Goal: Task Accomplishment & Management: Manage account settings

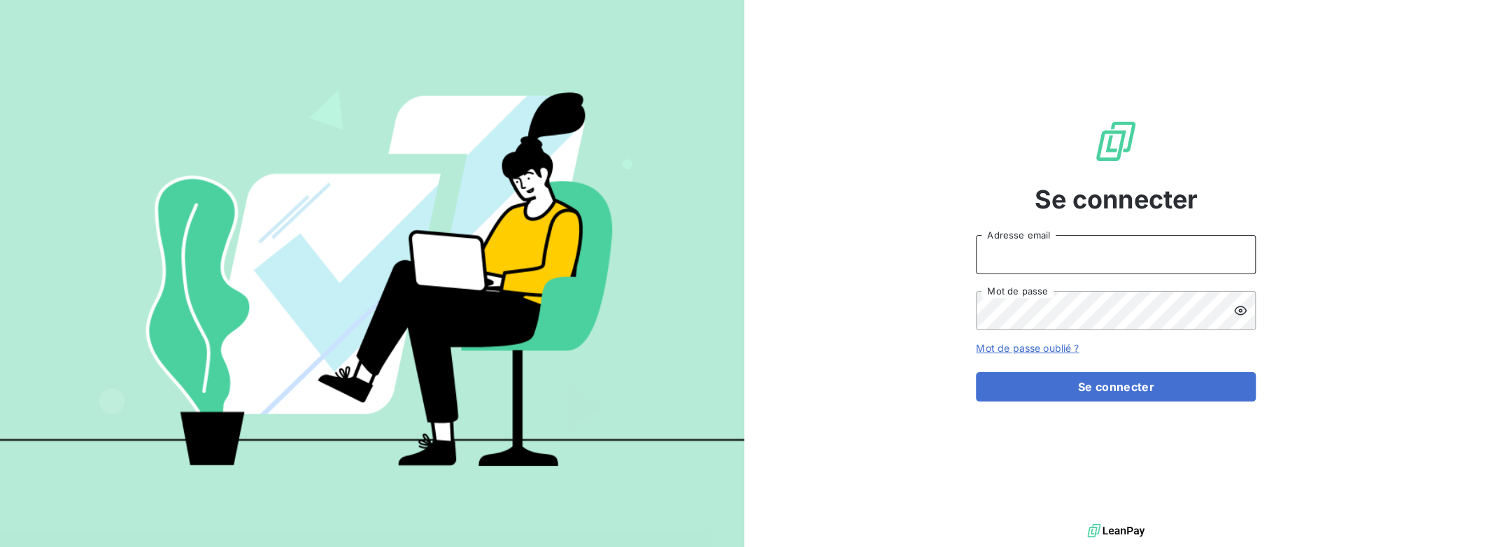
type input "[PERSON_NAME][EMAIL_ADDRESS][DOMAIN_NAME]"
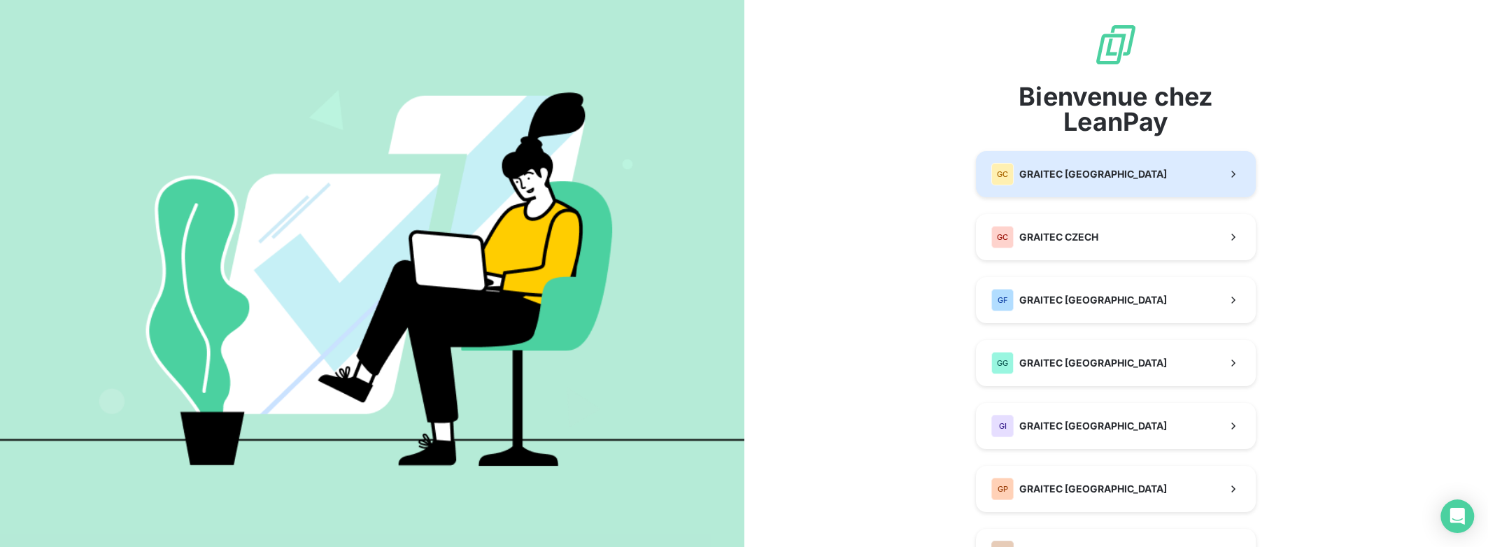
click at [1046, 172] on span "GRAITEC [GEOGRAPHIC_DATA]" at bounding box center [1094, 174] width 148 height 14
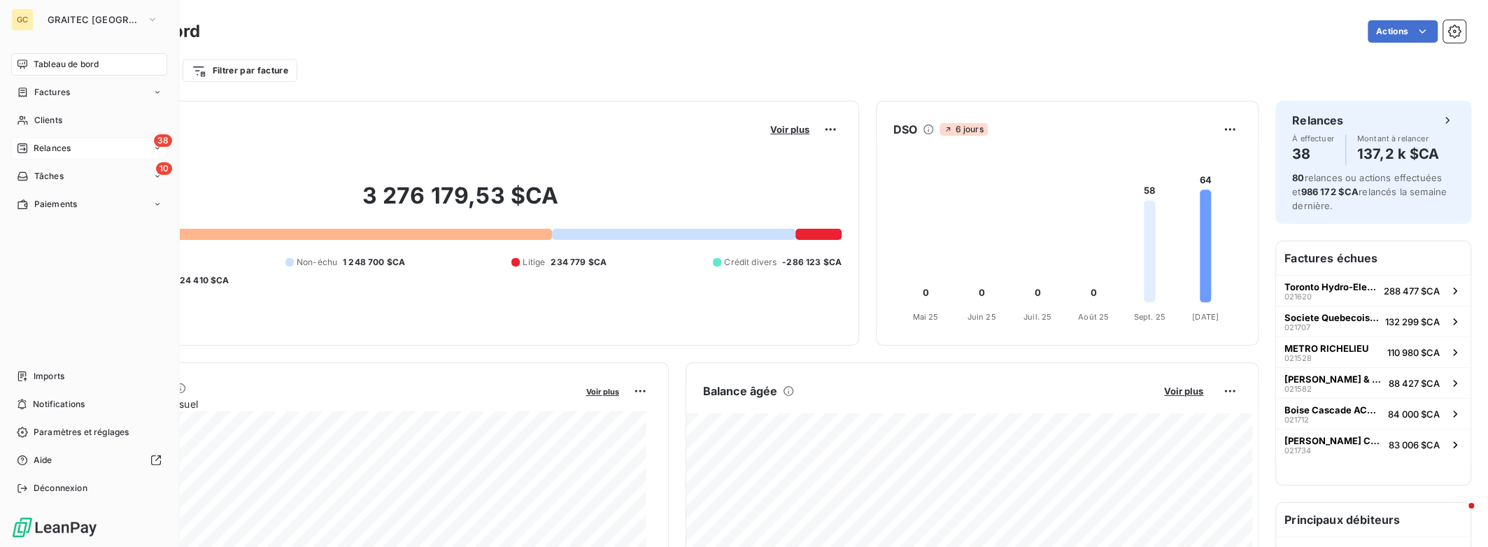
click at [71, 146] on span "Relances" at bounding box center [52, 148] width 37 height 13
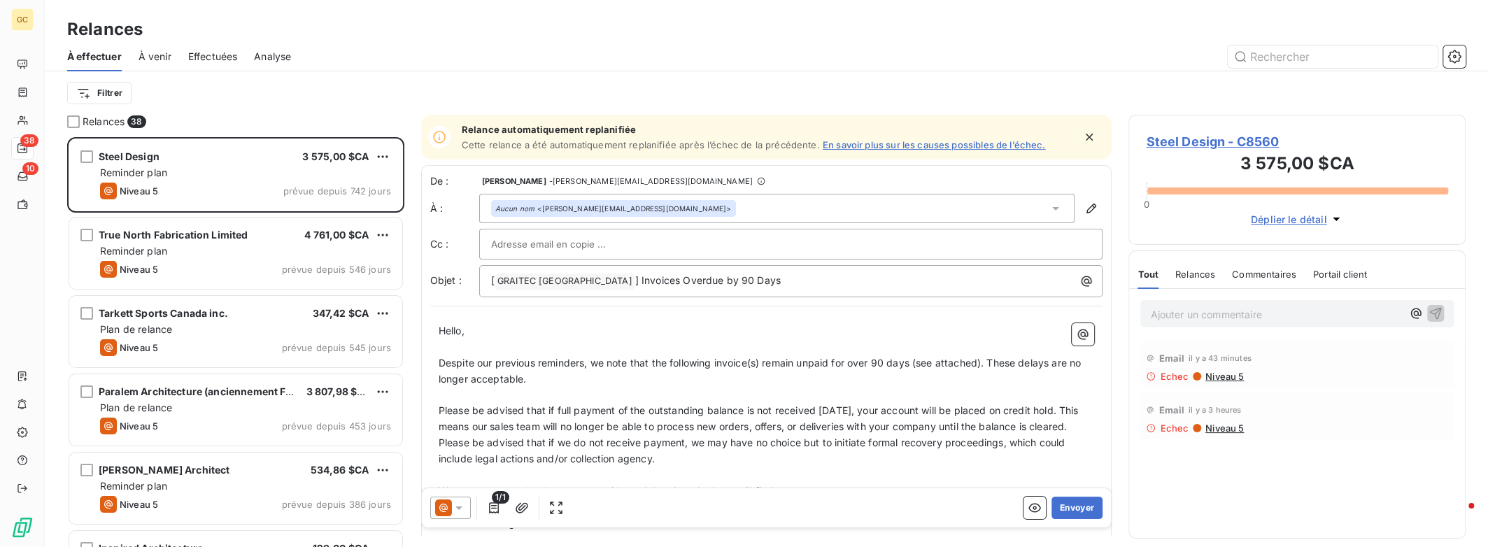
scroll to position [400, 326]
click at [274, 97] on div "Filtrer" at bounding box center [766, 93] width 1399 height 27
click at [213, 57] on span "Effectuées" at bounding box center [213, 57] width 50 height 14
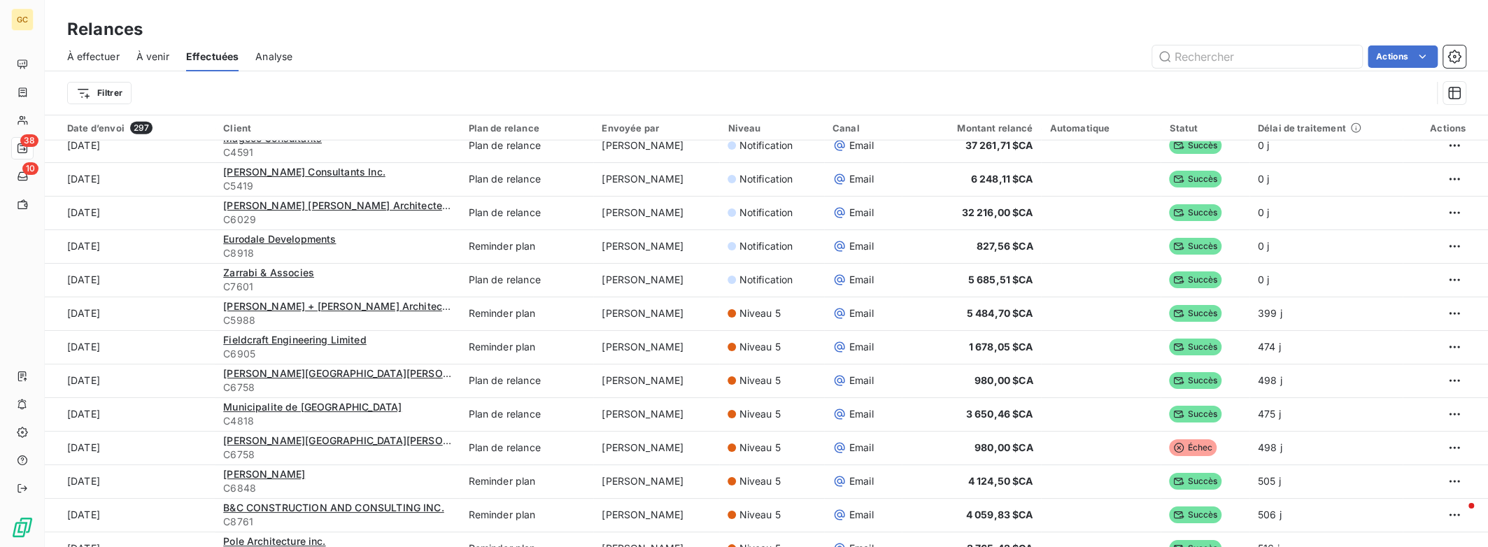
scroll to position [2952, 0]
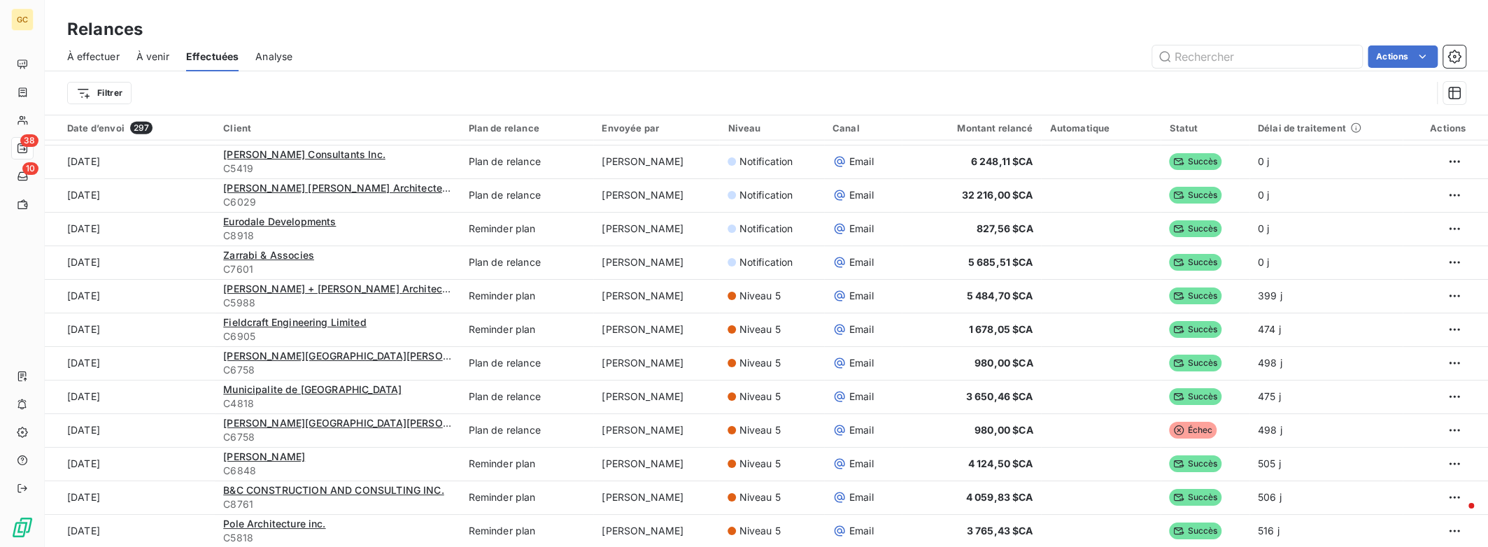
click at [104, 57] on span "À effectuer" at bounding box center [93, 57] width 52 height 14
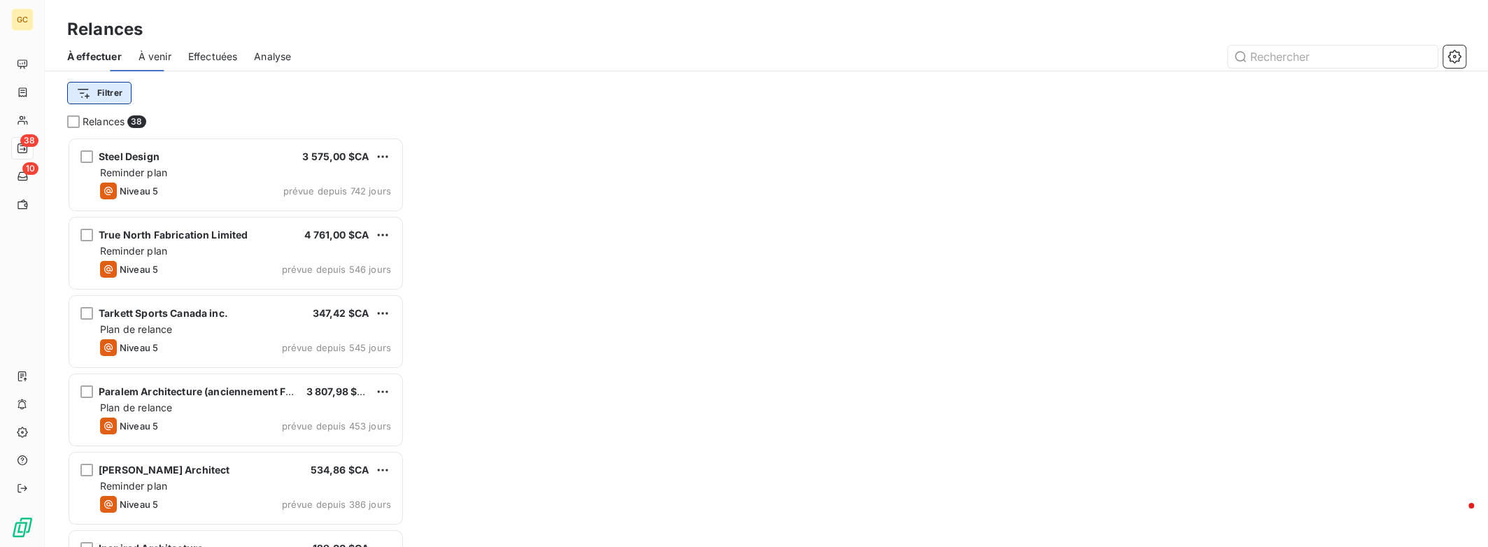
scroll to position [400, 326]
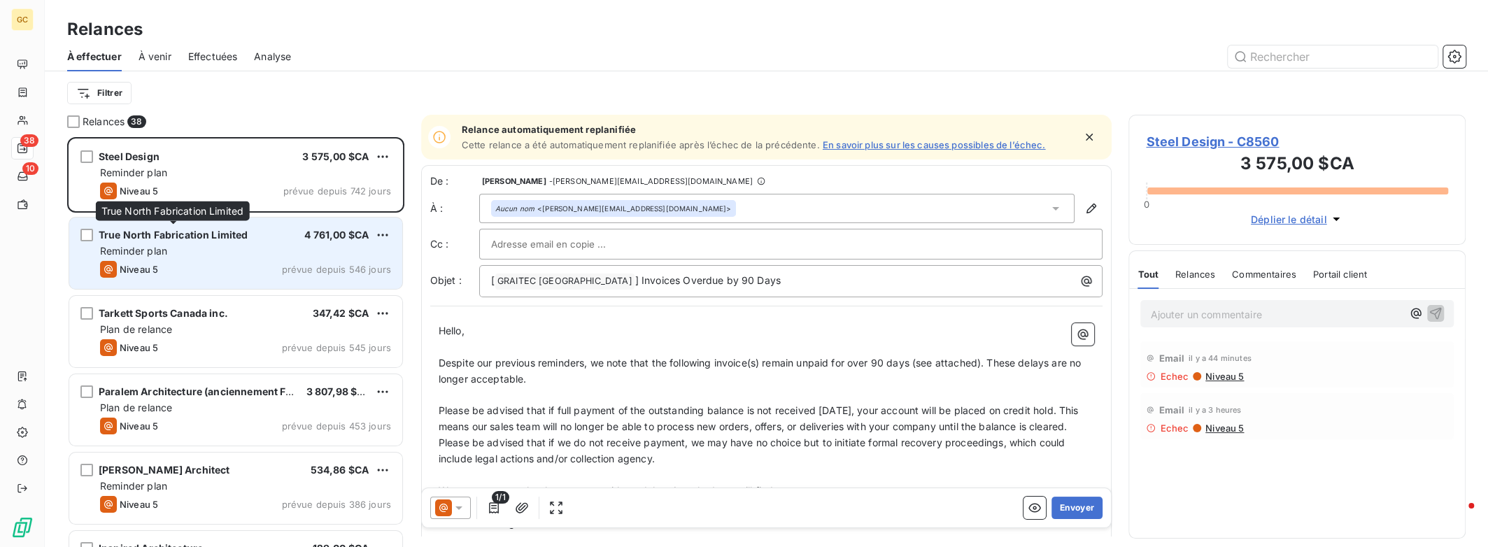
click at [178, 232] on span "True North Fabrication Limited" at bounding box center [174, 235] width 150 height 12
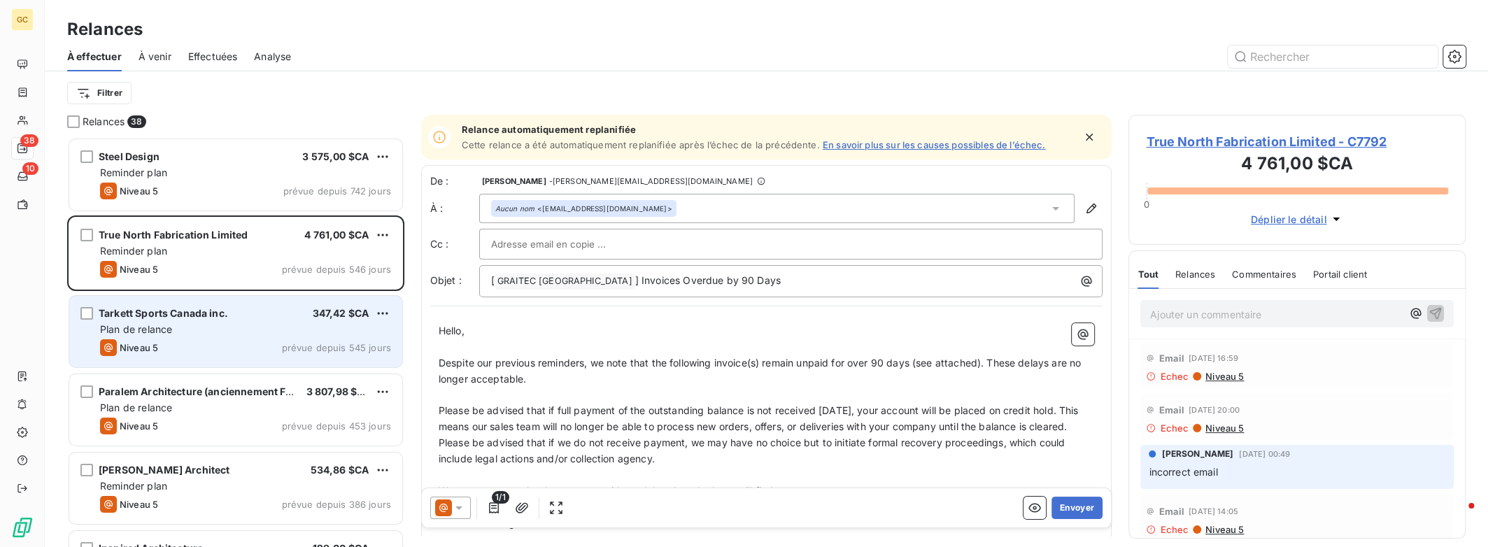
click at [169, 332] on span "Plan de relance" at bounding box center [136, 329] width 72 height 12
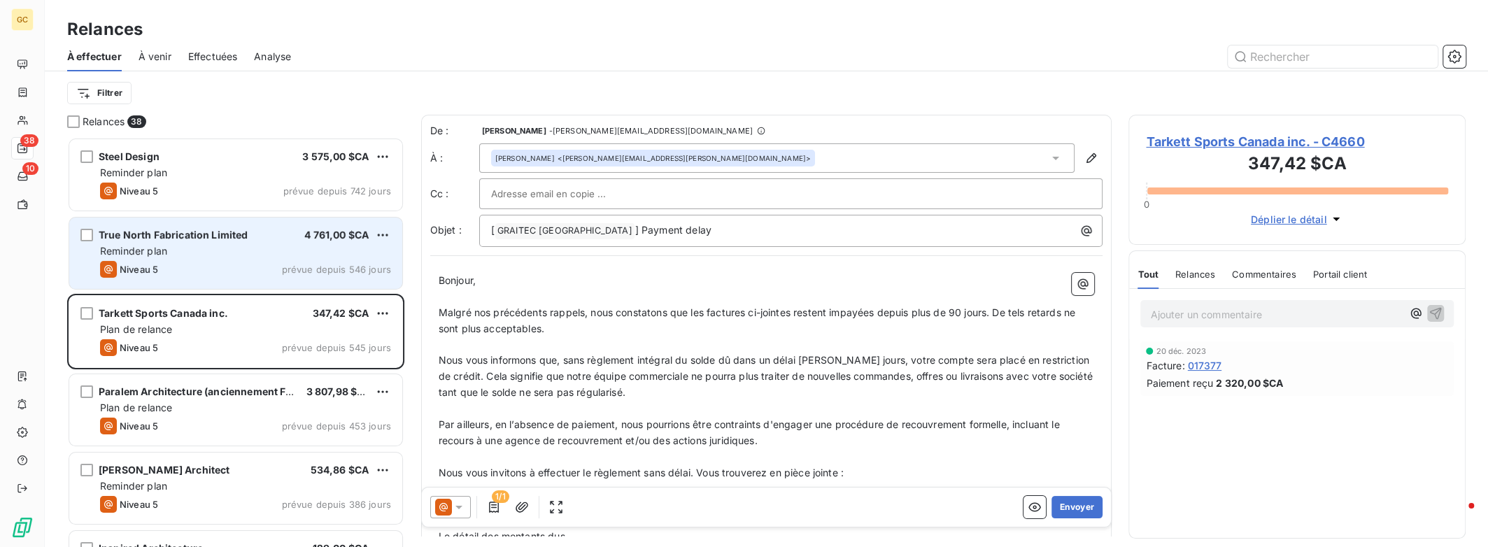
click at [220, 259] on div "True North Fabrication Limited 4 761,00 $CA Reminder plan Niveau 5 prévue depui…" at bounding box center [235, 253] width 333 height 71
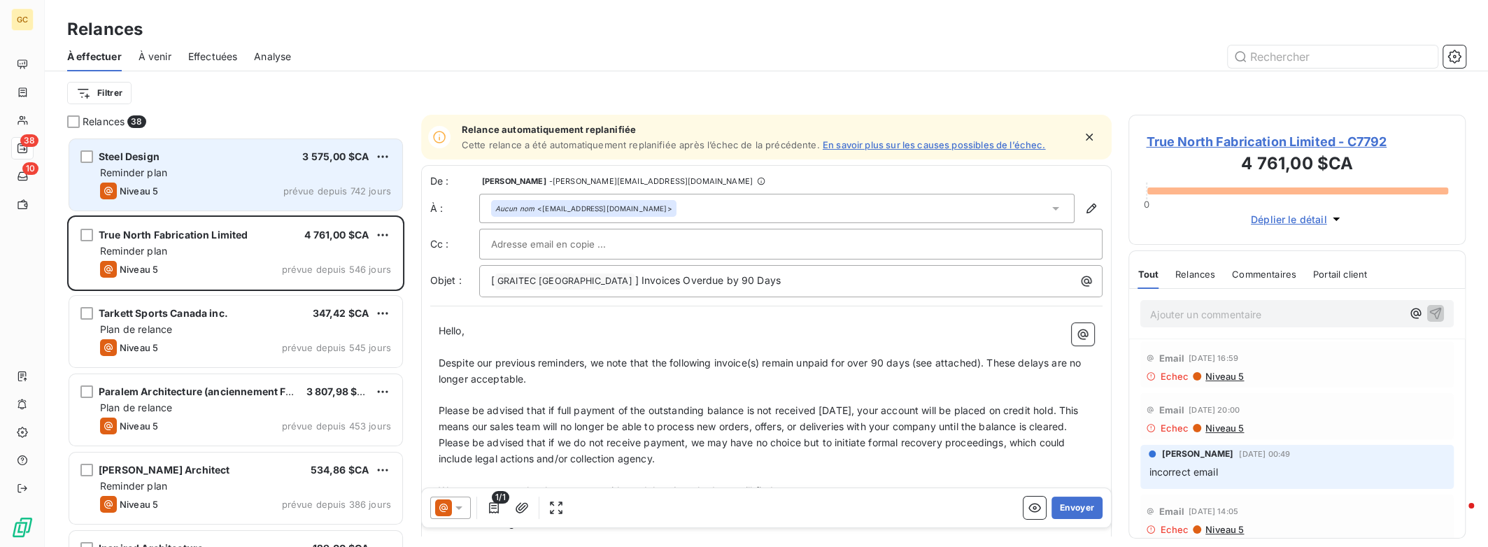
click at [193, 189] on div "Niveau 5 prévue depuis 742 jours" at bounding box center [245, 191] width 291 height 17
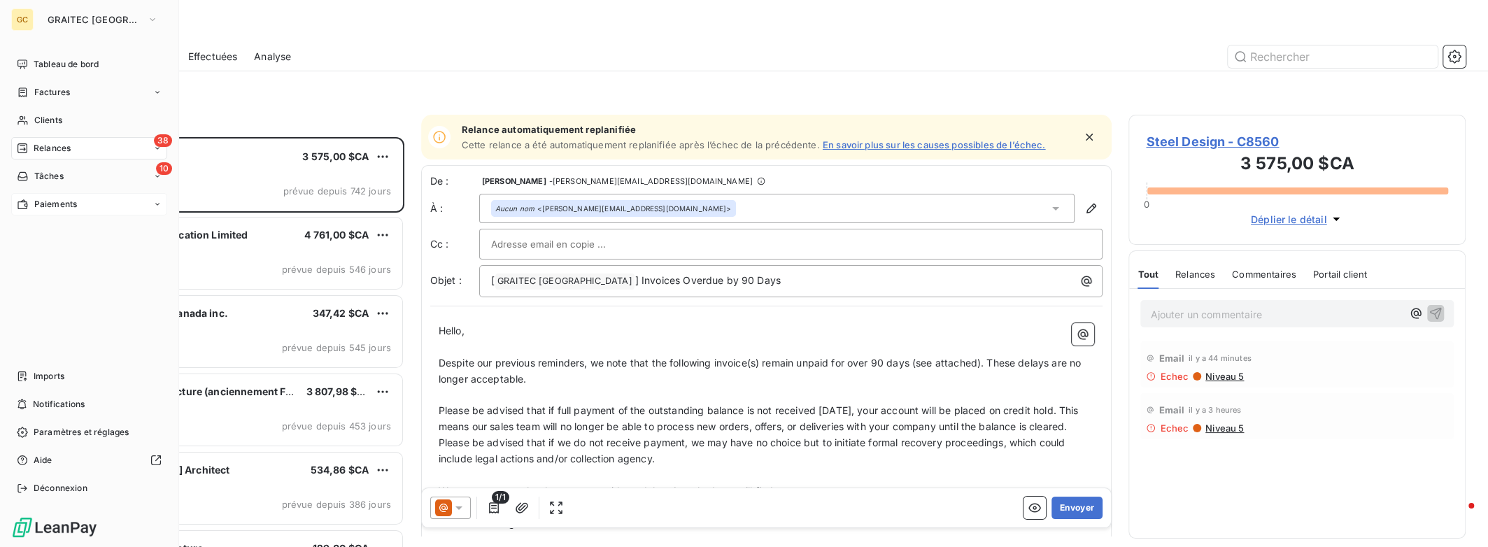
click at [53, 202] on span "Paiements" at bounding box center [55, 204] width 43 height 13
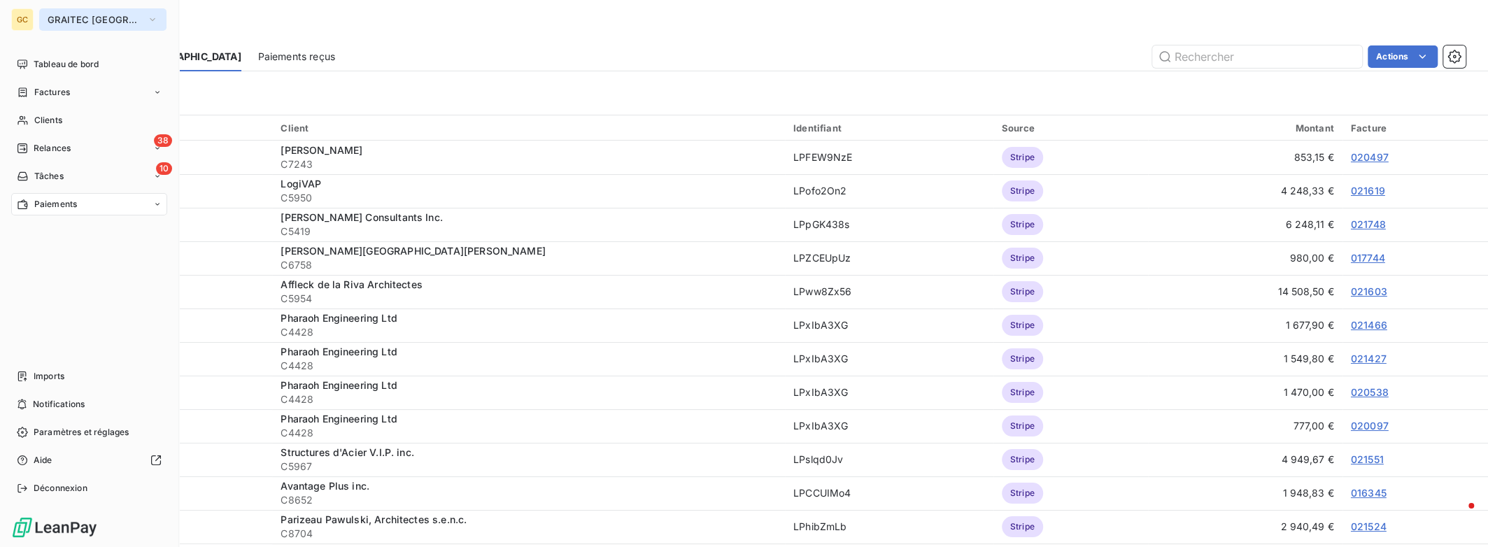
click at [80, 15] on span "GRAITEC [GEOGRAPHIC_DATA]" at bounding box center [95, 19] width 94 height 11
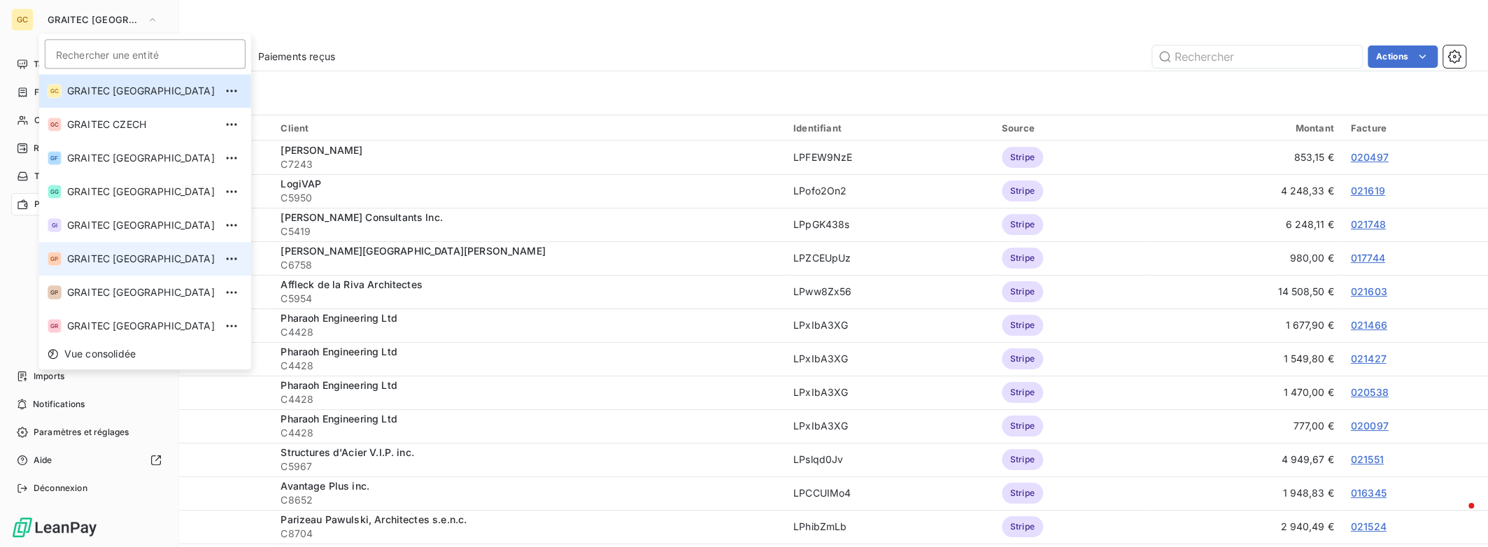
scroll to position [139, 0]
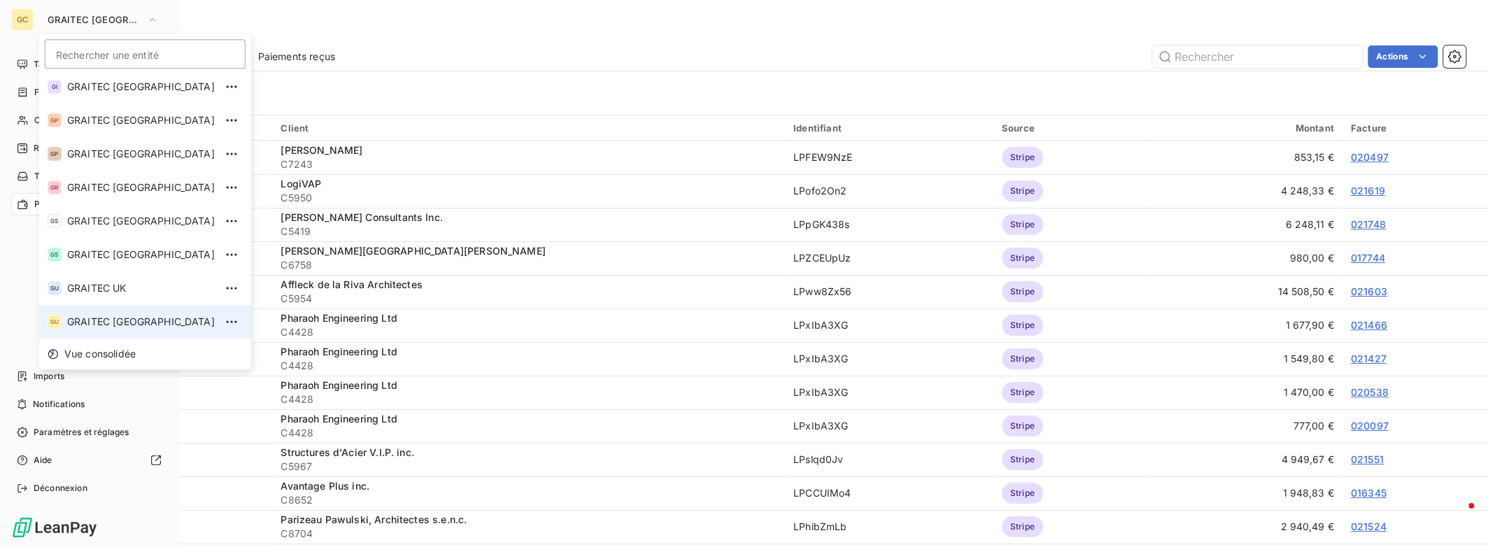
click at [85, 312] on li "GU GRAITEC [GEOGRAPHIC_DATA]" at bounding box center [145, 322] width 212 height 34
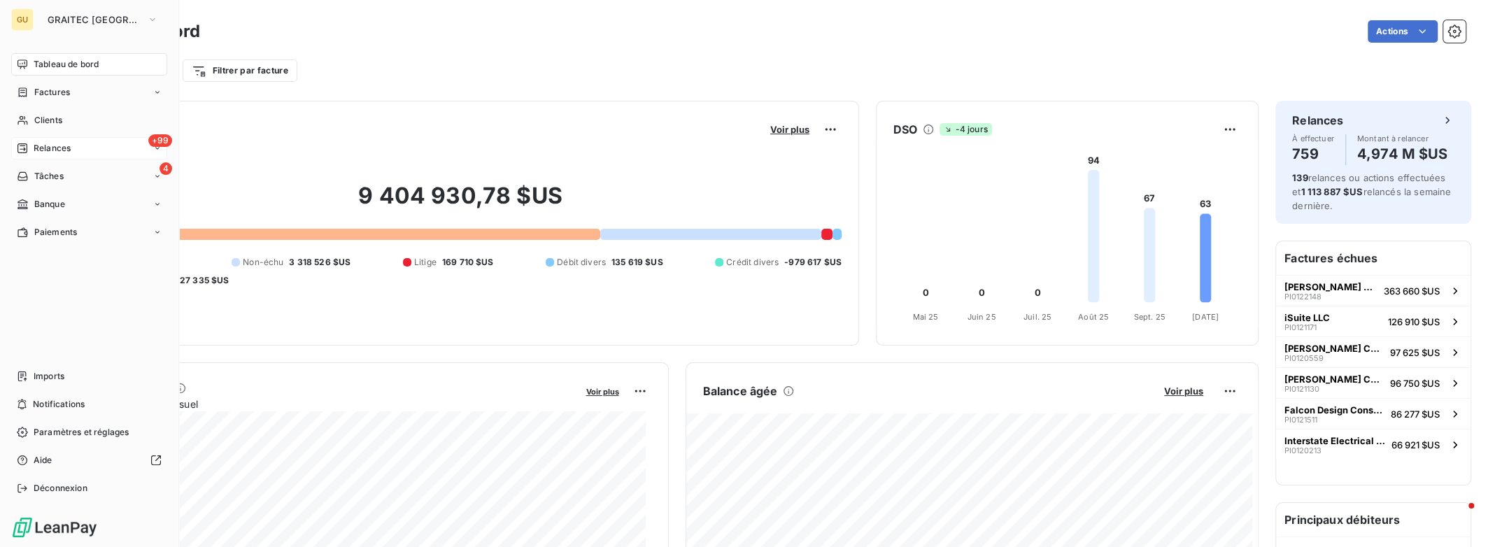
click at [78, 148] on div "+99 Relances" at bounding box center [89, 148] width 156 height 22
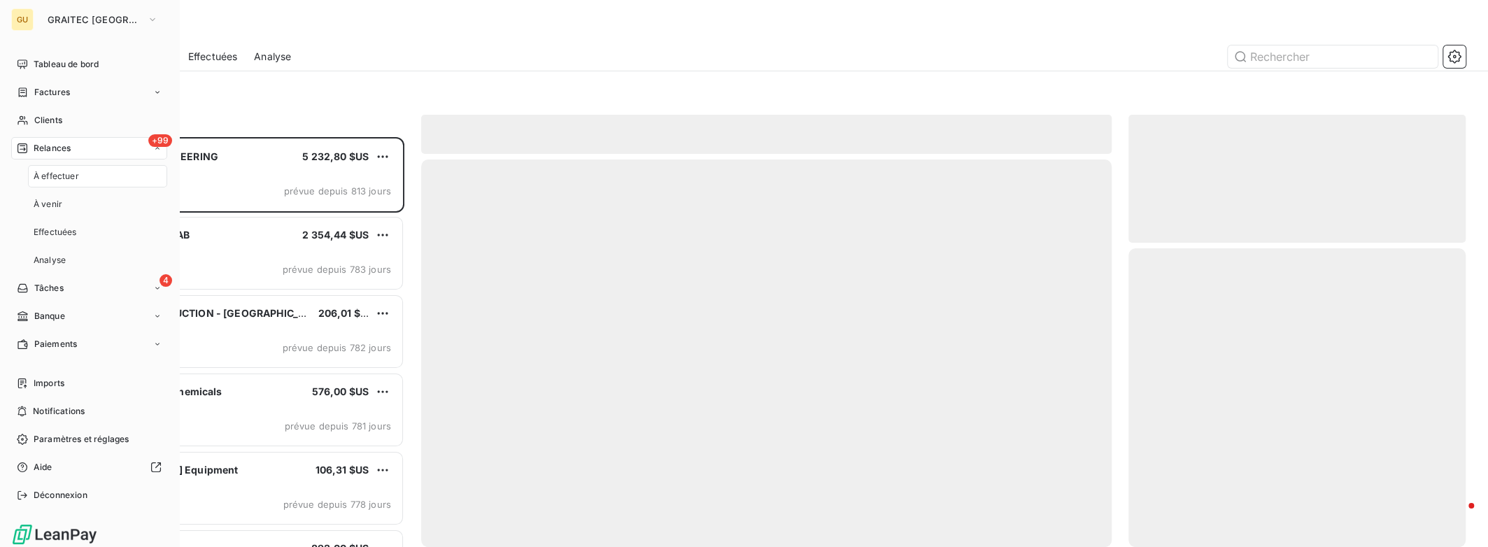
scroll to position [400, 326]
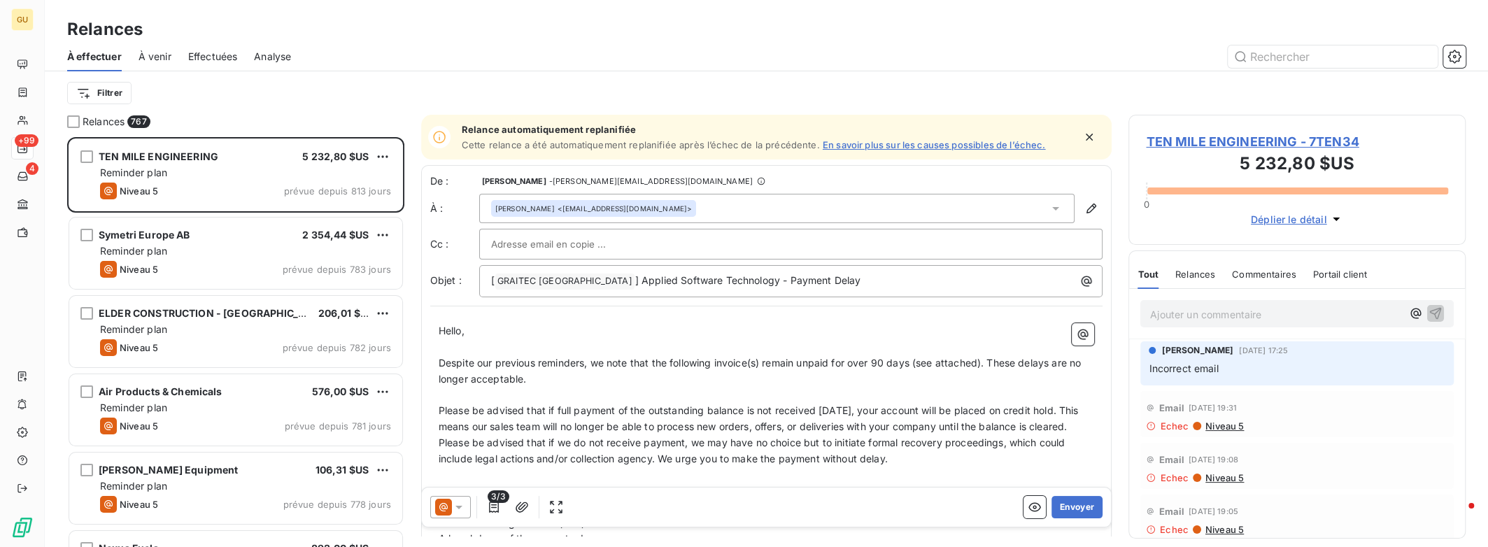
click at [218, 59] on span "Effectuées" at bounding box center [213, 57] width 50 height 14
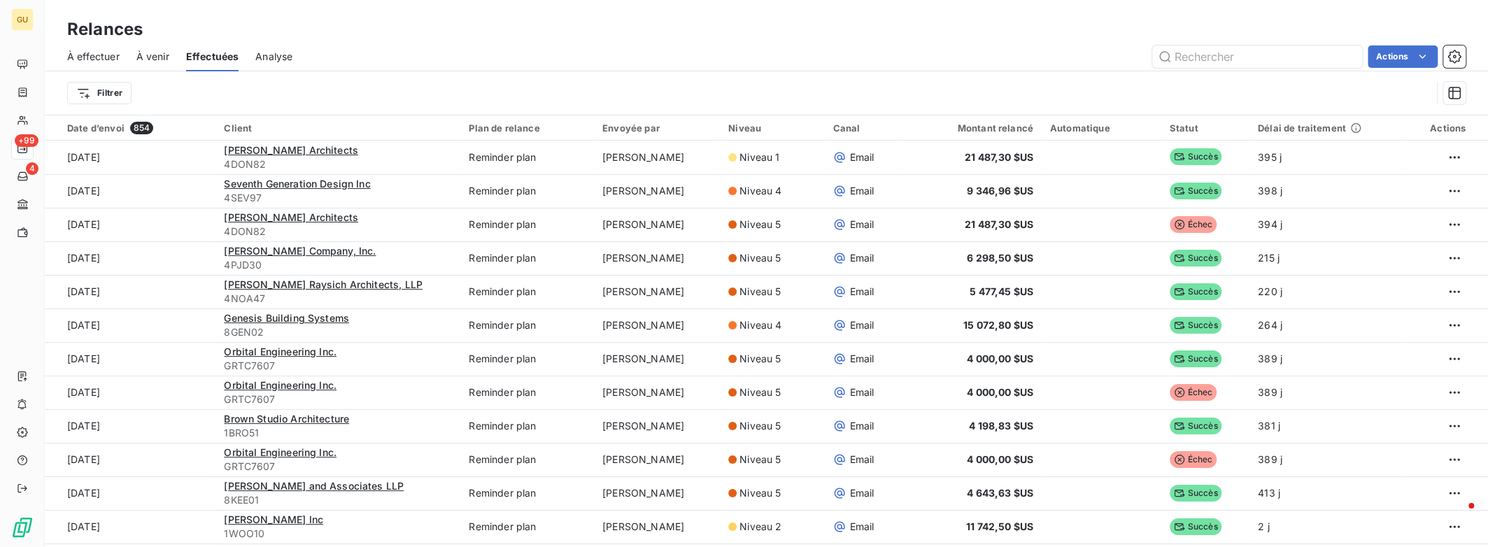
click at [110, 55] on span "À effectuer" at bounding box center [93, 57] width 52 height 14
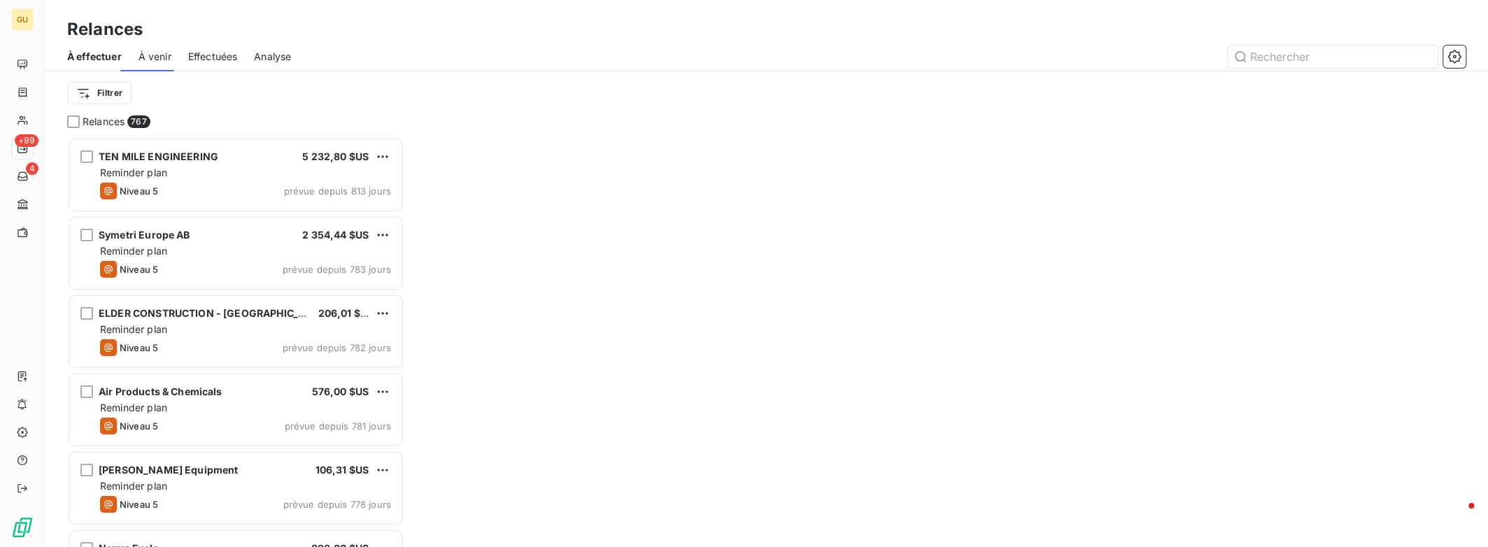
scroll to position [400, 326]
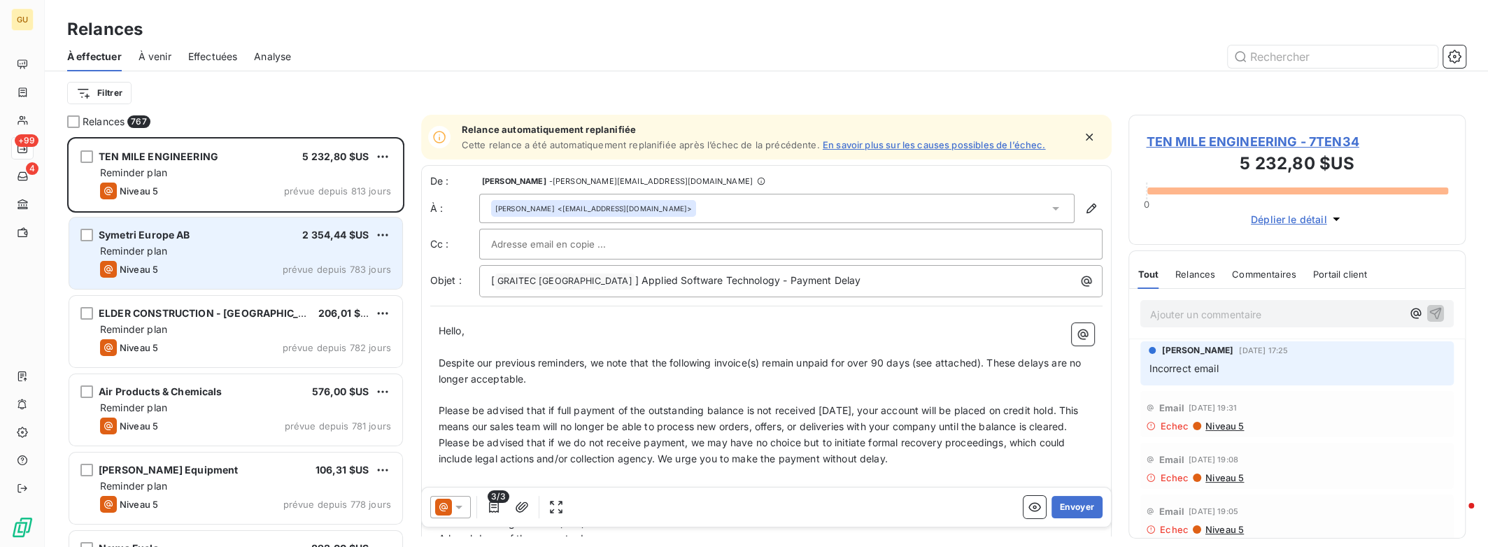
click at [204, 241] on div "Symetri Europe AB 2 354,44 $US Reminder plan Niveau 5 prévue depuis 783 jours" at bounding box center [235, 253] width 333 height 71
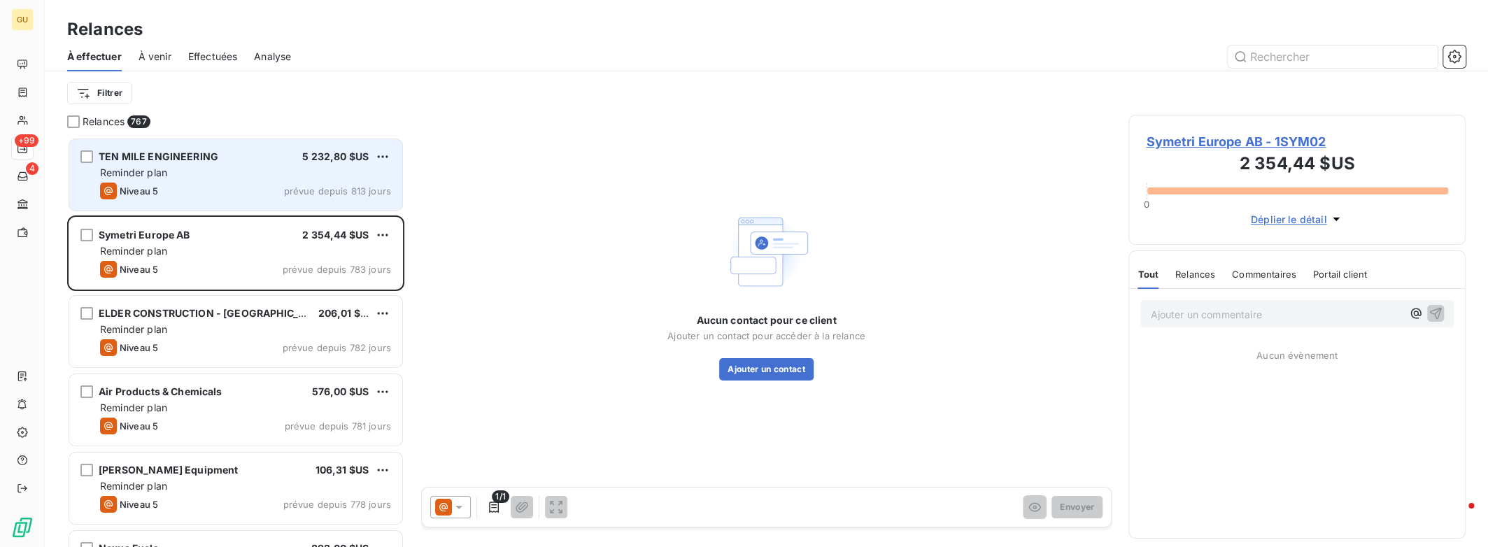
click at [217, 190] on div "Niveau 5 prévue depuis 813 jours" at bounding box center [245, 191] width 291 height 17
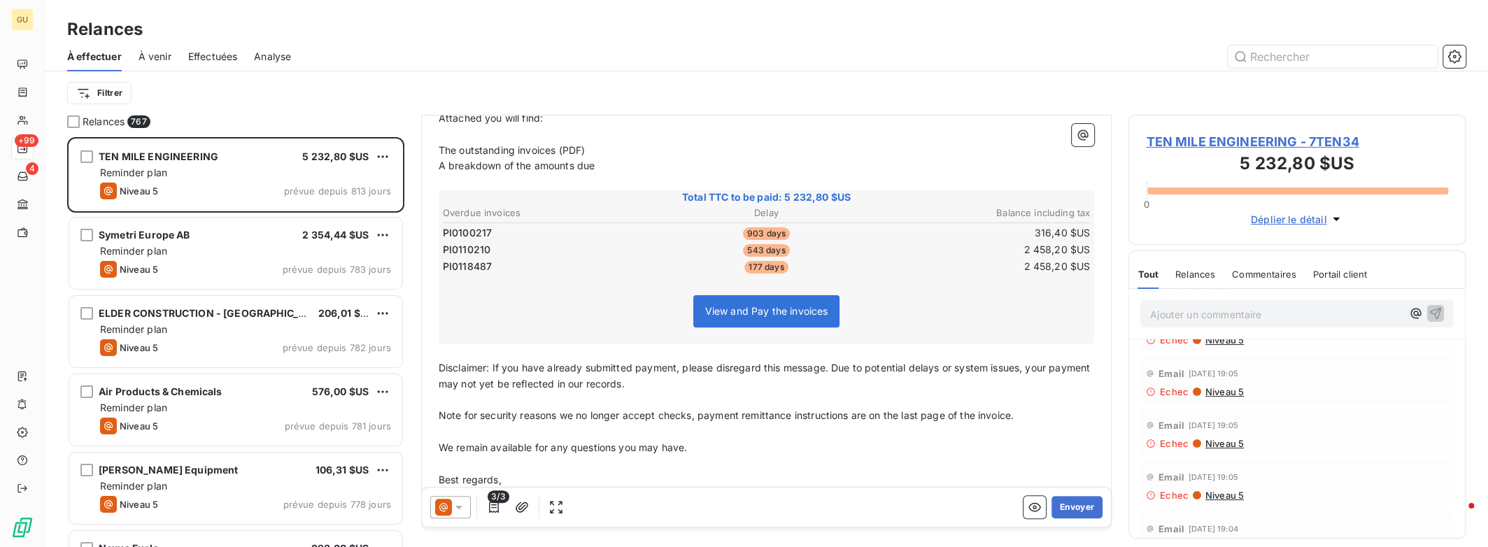
scroll to position [211, 0]
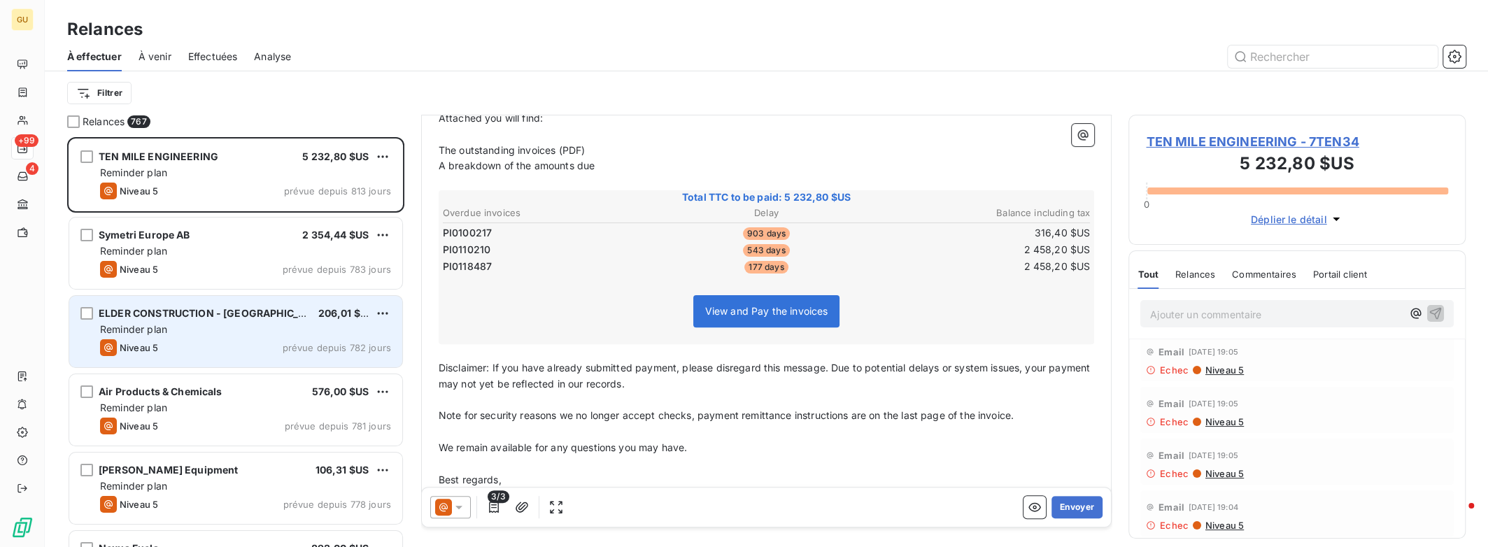
click at [300, 344] on span "prévue depuis 782 jours" at bounding box center [337, 347] width 108 height 11
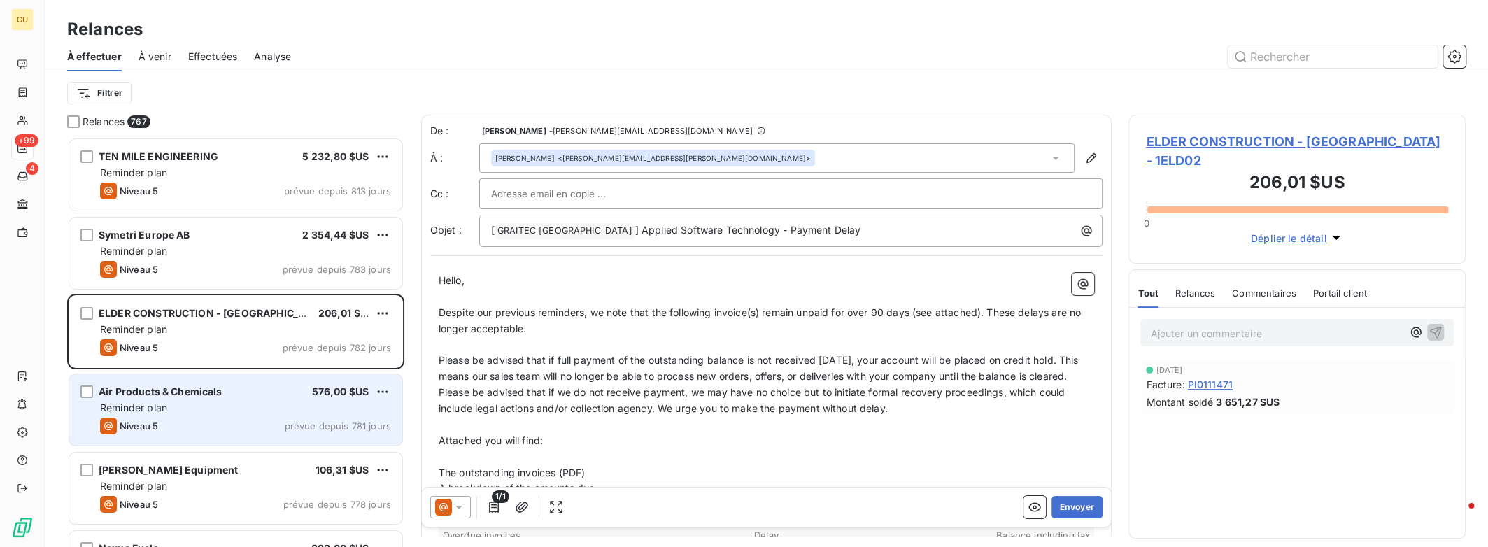
click at [227, 389] on div "Air Products & Chemicals 576,00 $US" at bounding box center [245, 392] width 291 height 13
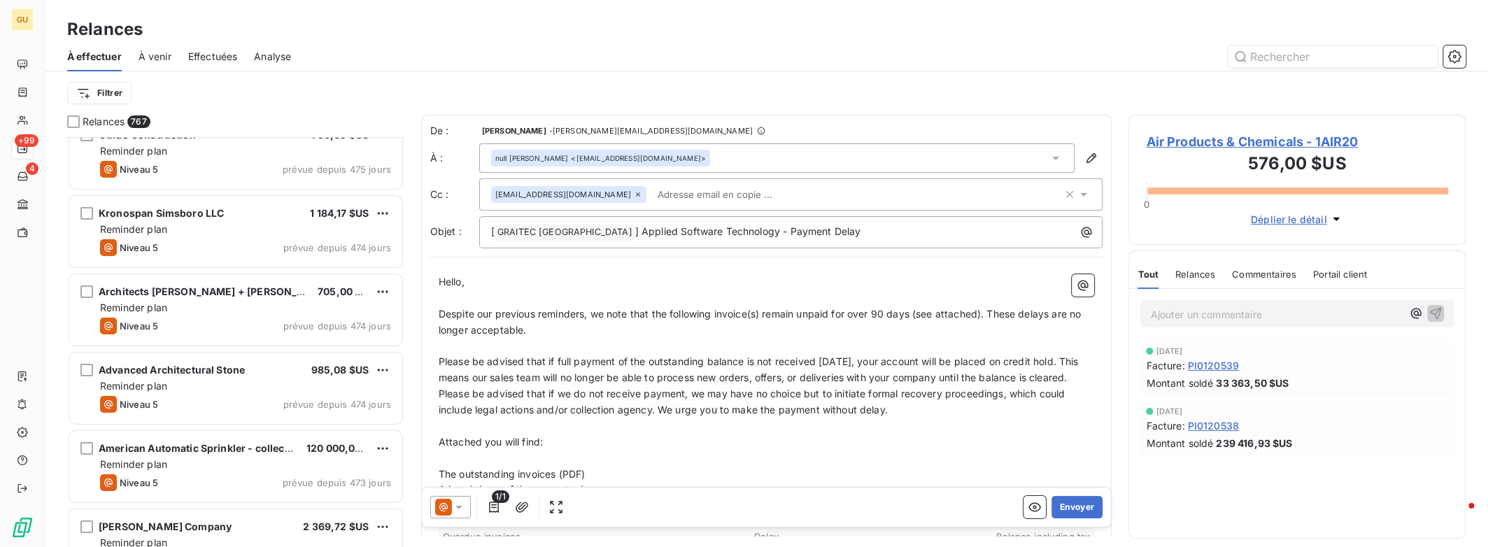
scroll to position [9144, 0]
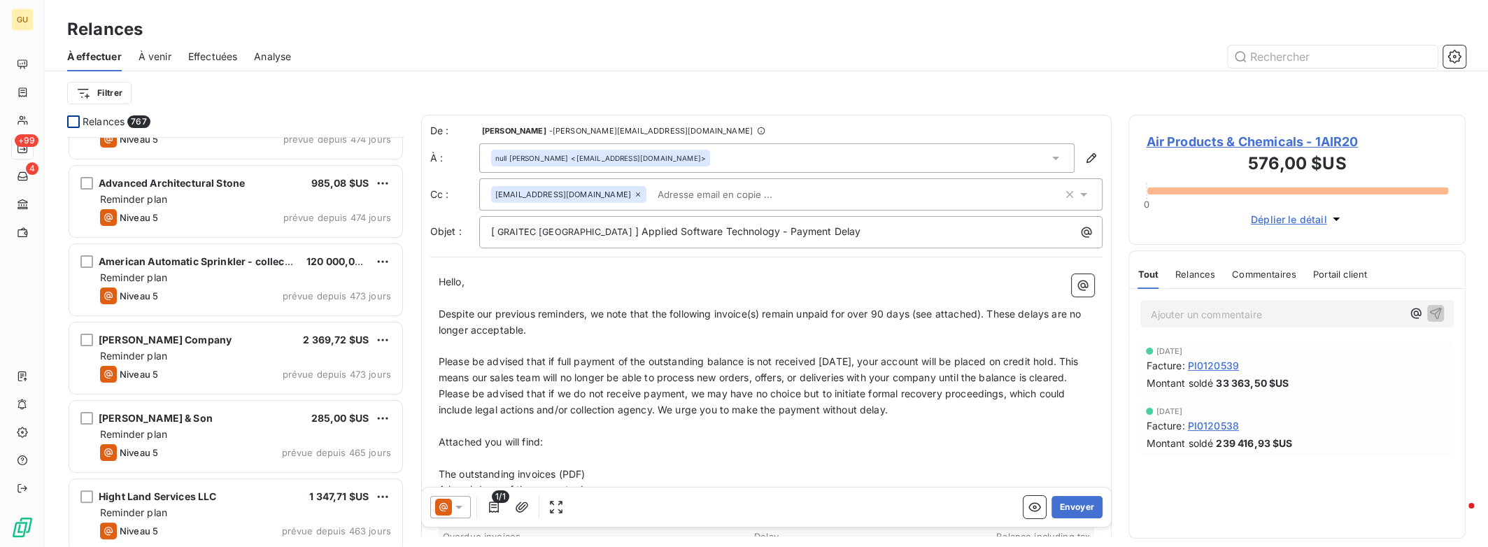
click at [73, 120] on div at bounding box center [73, 121] width 13 height 13
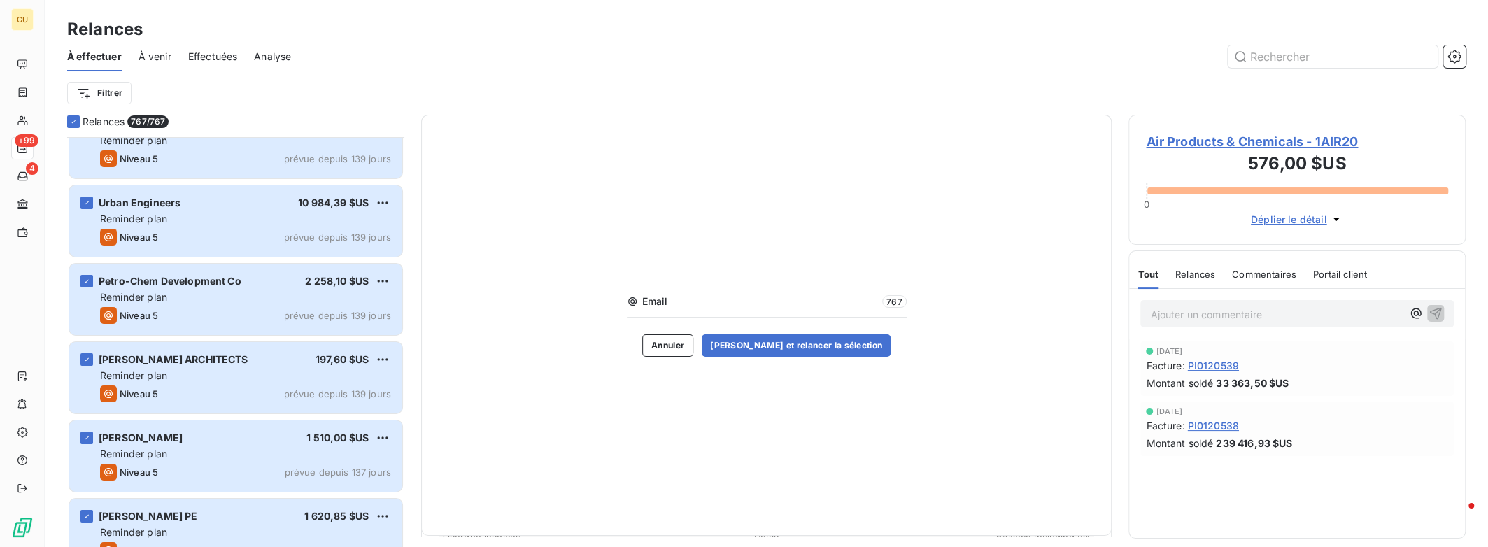
scroll to position [30603, 0]
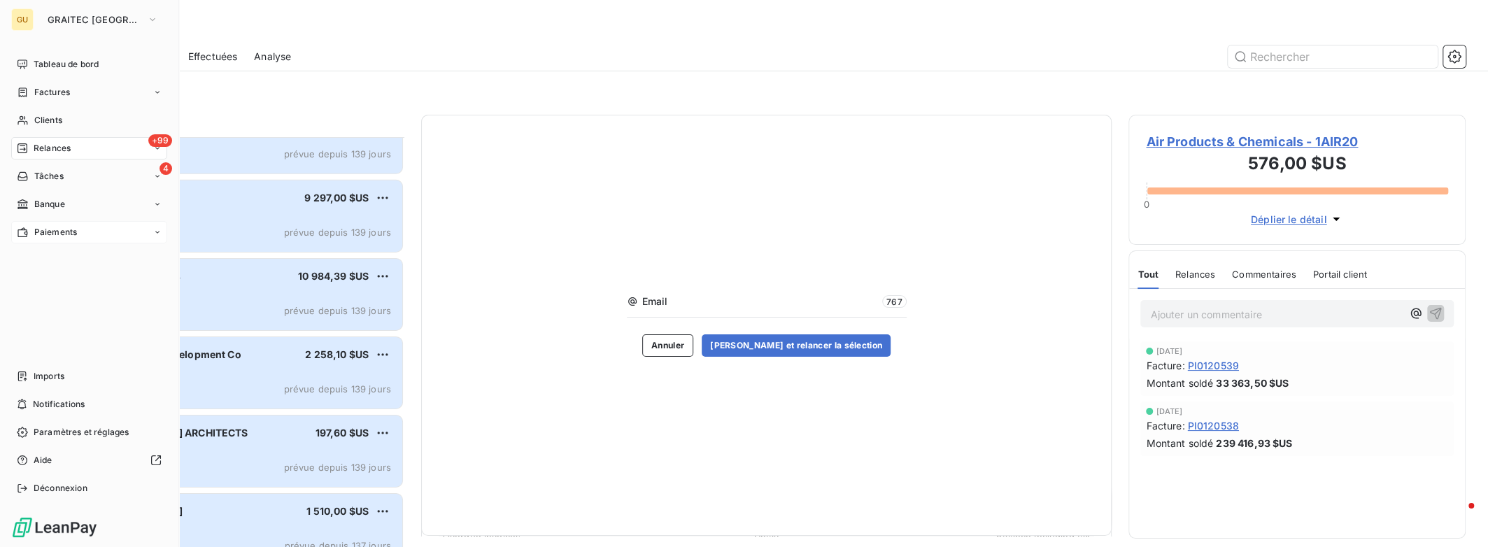
click at [57, 232] on span "Paiements" at bounding box center [55, 232] width 43 height 13
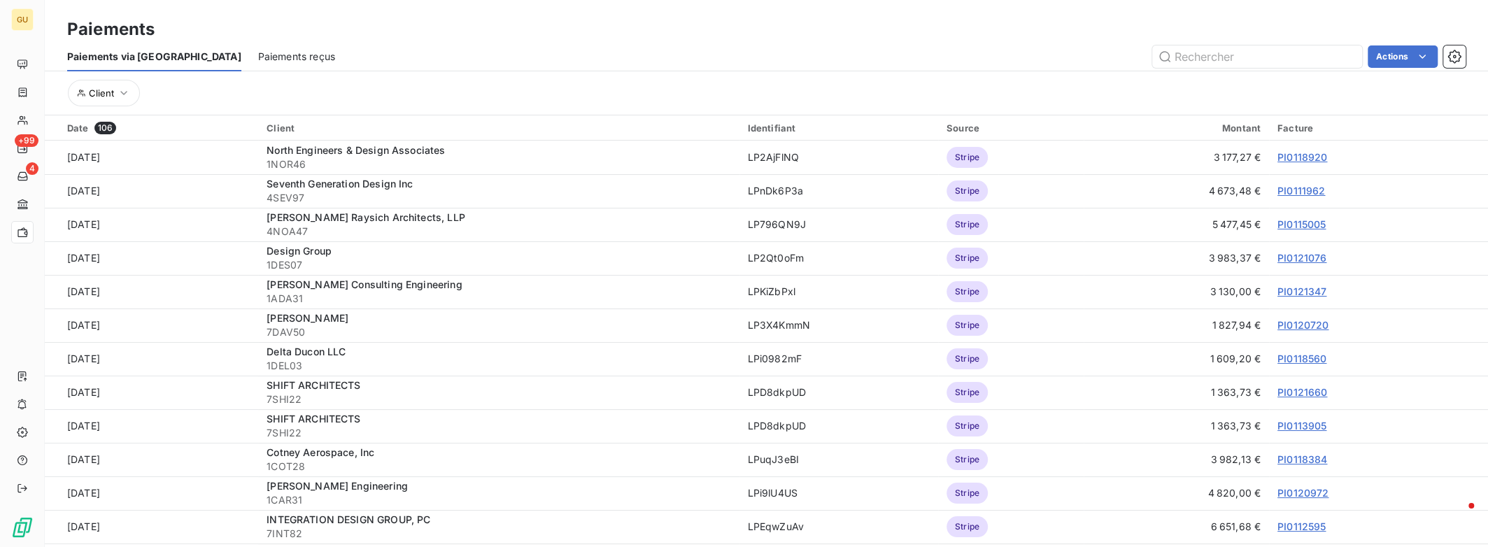
click at [258, 55] on span "Paiements reçus" at bounding box center [296, 57] width 77 height 14
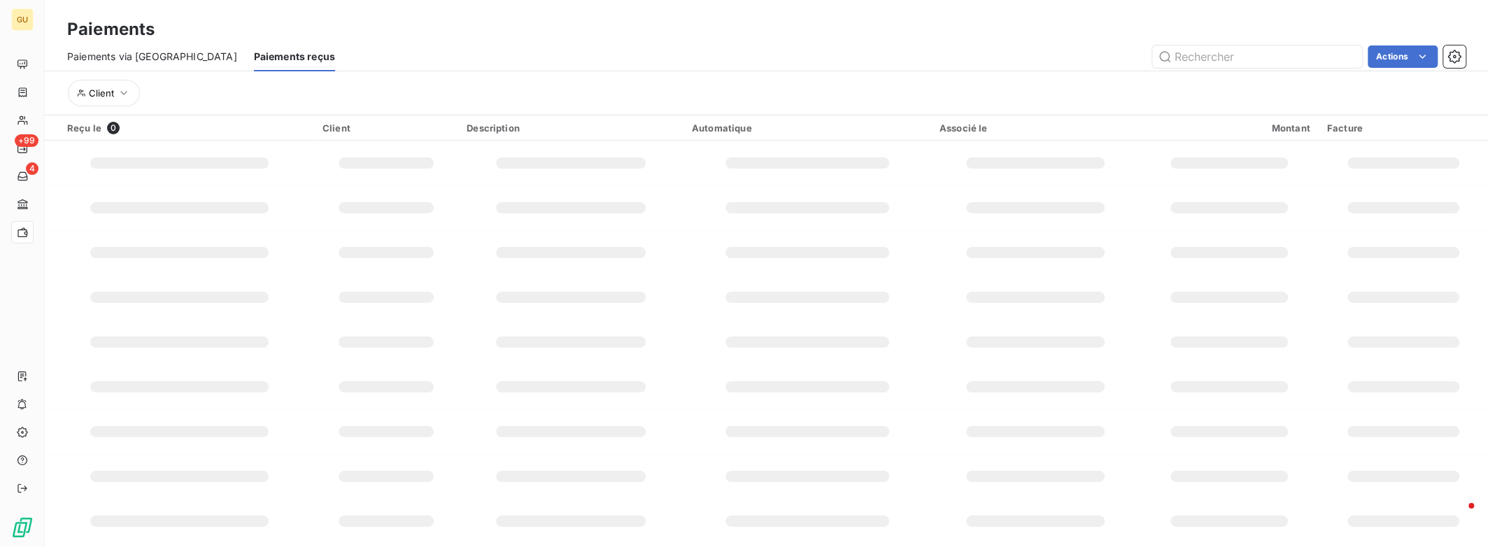
click at [143, 55] on span "Paiements via [GEOGRAPHIC_DATA]" at bounding box center [152, 57] width 170 height 14
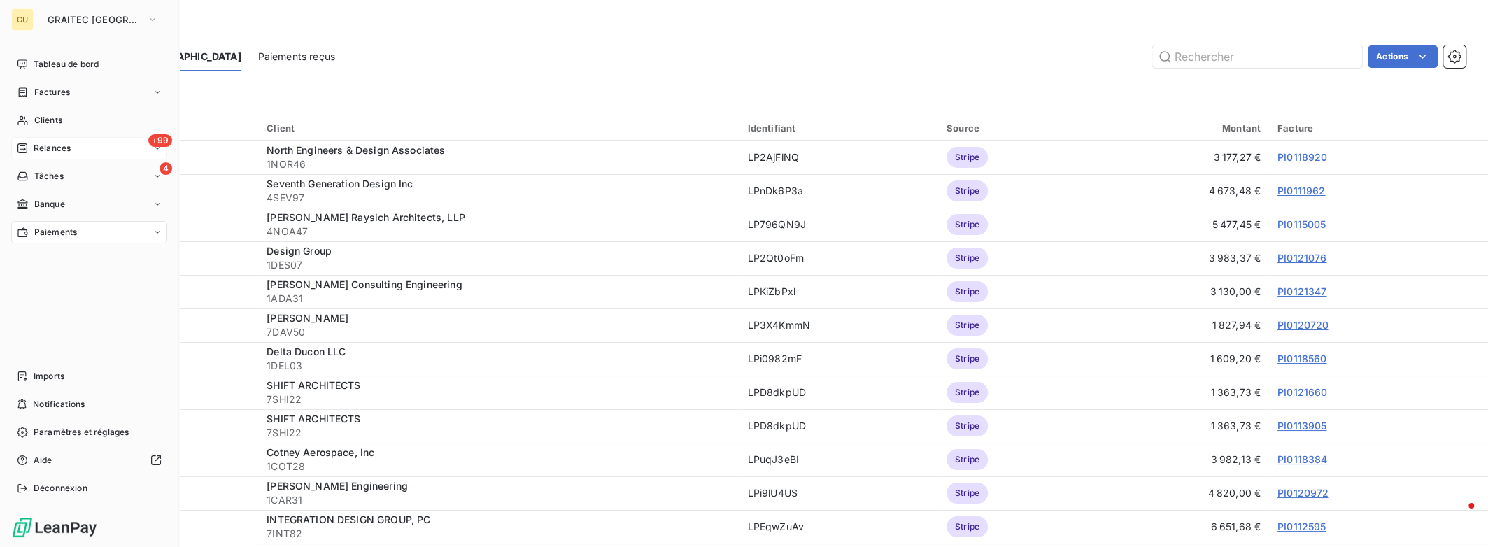
click at [60, 148] on span "Relances" at bounding box center [52, 148] width 37 height 13
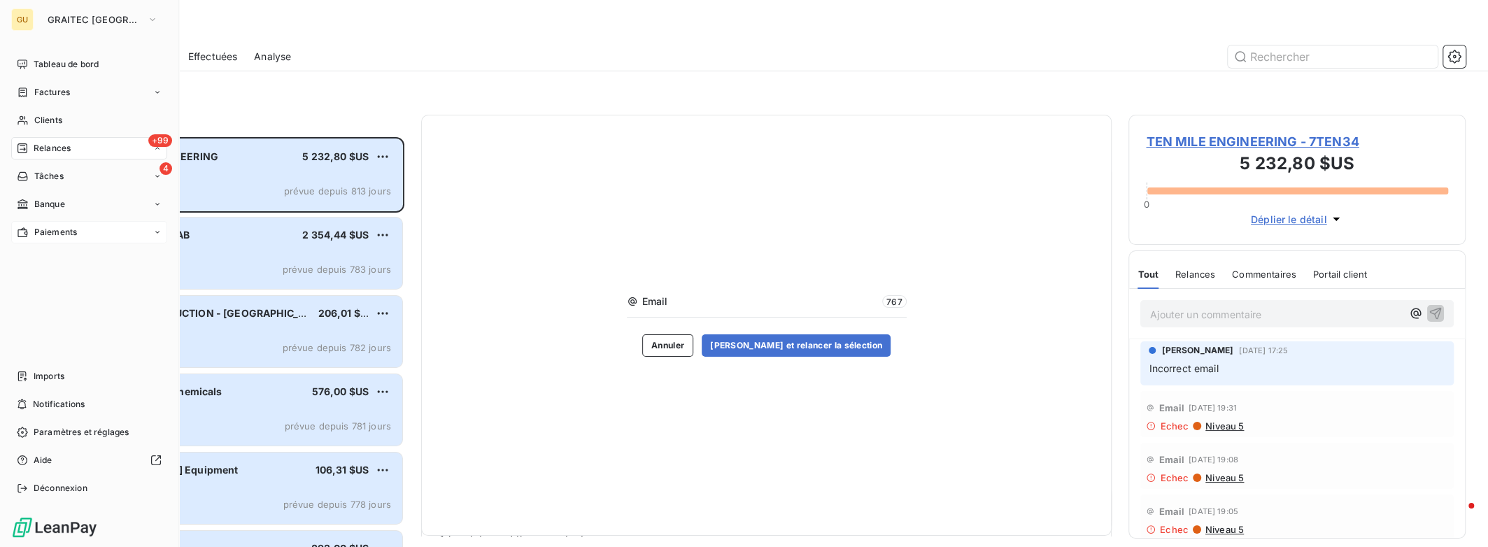
scroll to position [400, 326]
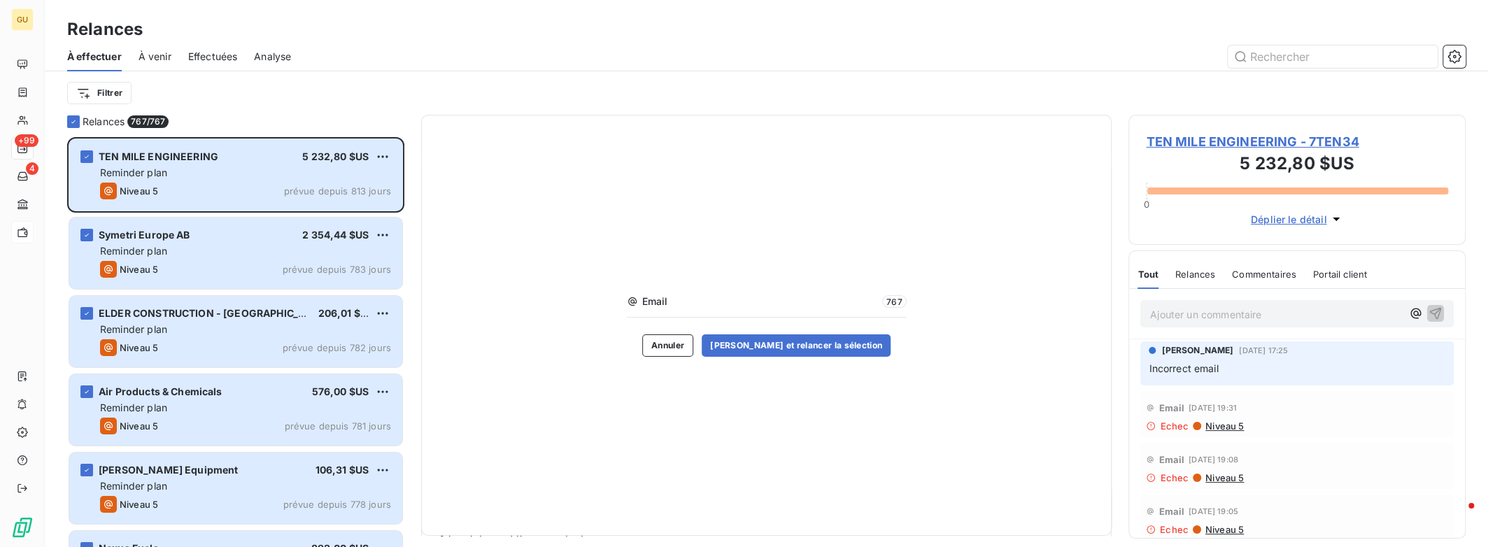
click at [214, 60] on span "Effectuées" at bounding box center [213, 57] width 50 height 14
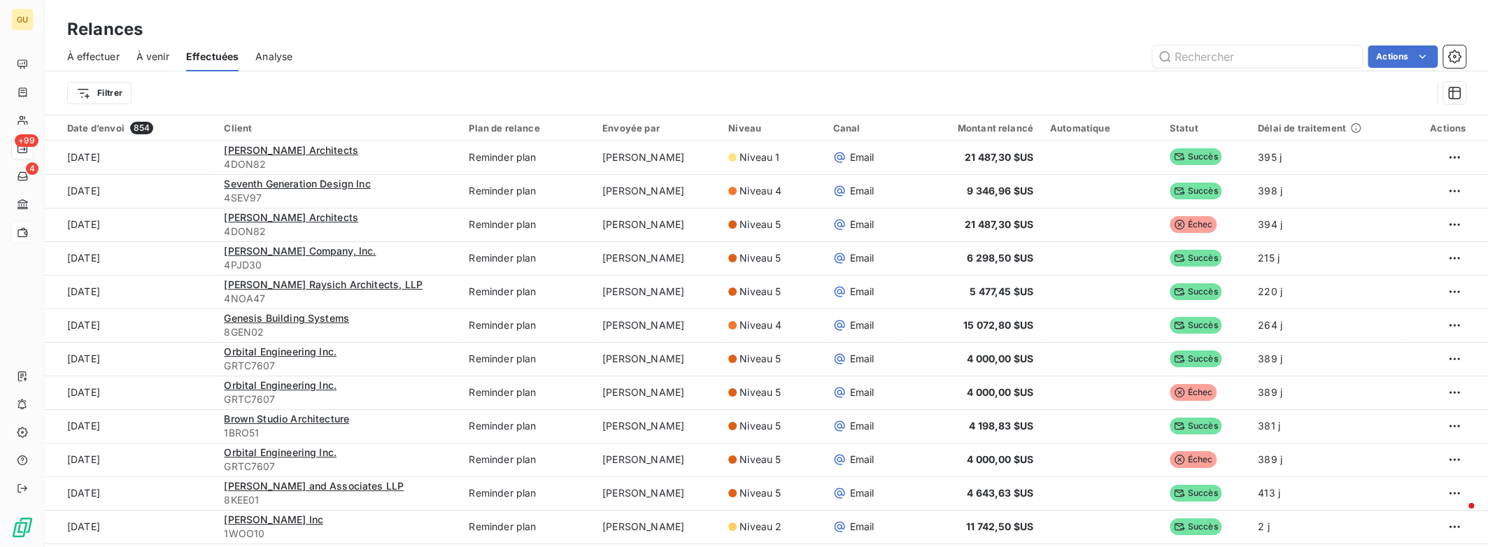
click at [105, 54] on span "À effectuer" at bounding box center [93, 57] width 52 height 14
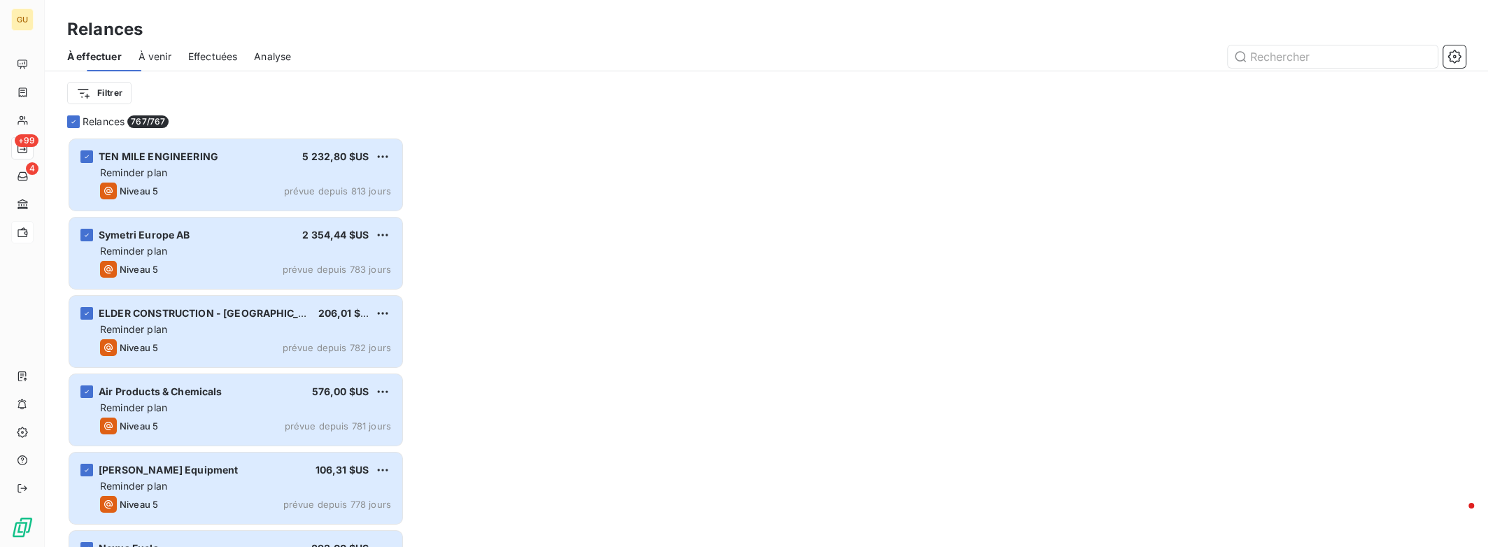
scroll to position [400, 326]
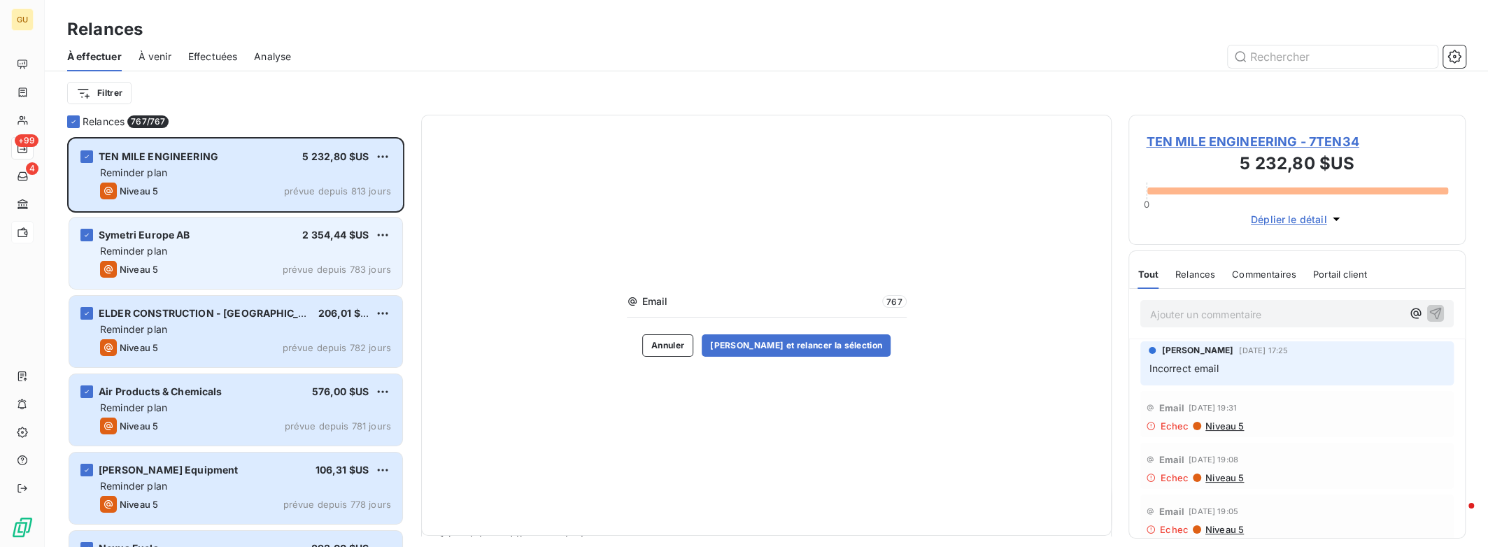
click at [255, 269] on div "Niveau 5 prévue depuis 783 jours" at bounding box center [245, 269] width 291 height 17
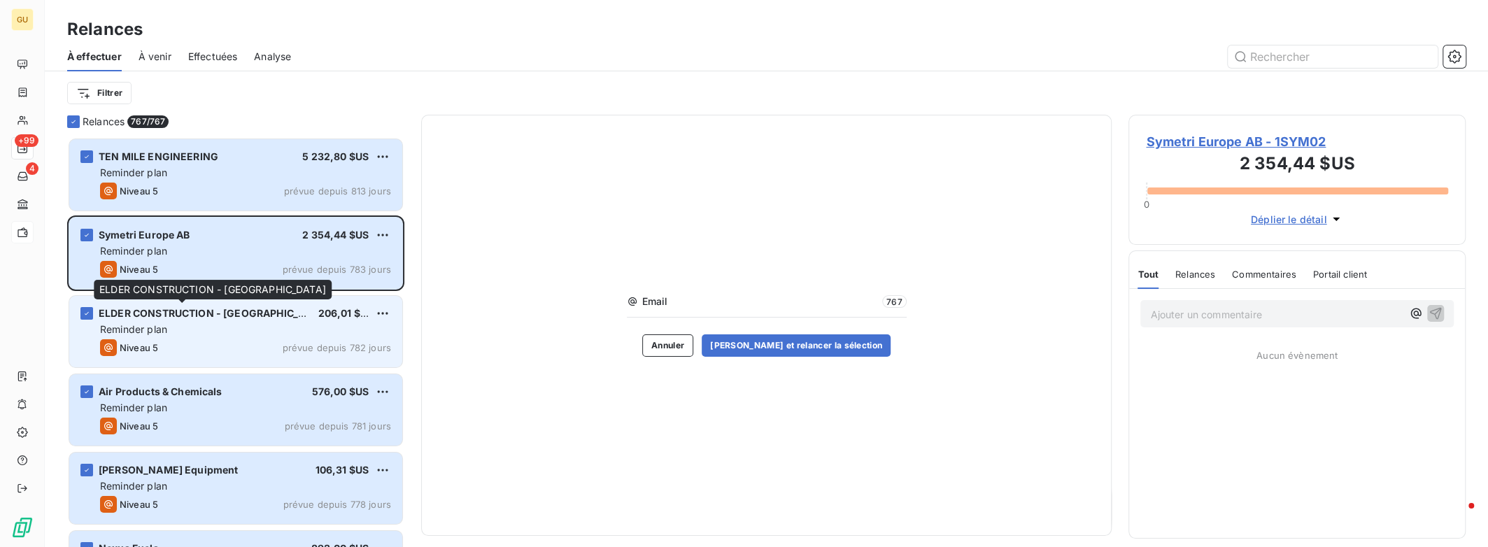
click at [236, 320] on div "ELDER CONSTRUCTION - [GEOGRAPHIC_DATA] 206,01 $US Reminder plan Niveau 5 prévue…" at bounding box center [235, 331] width 333 height 71
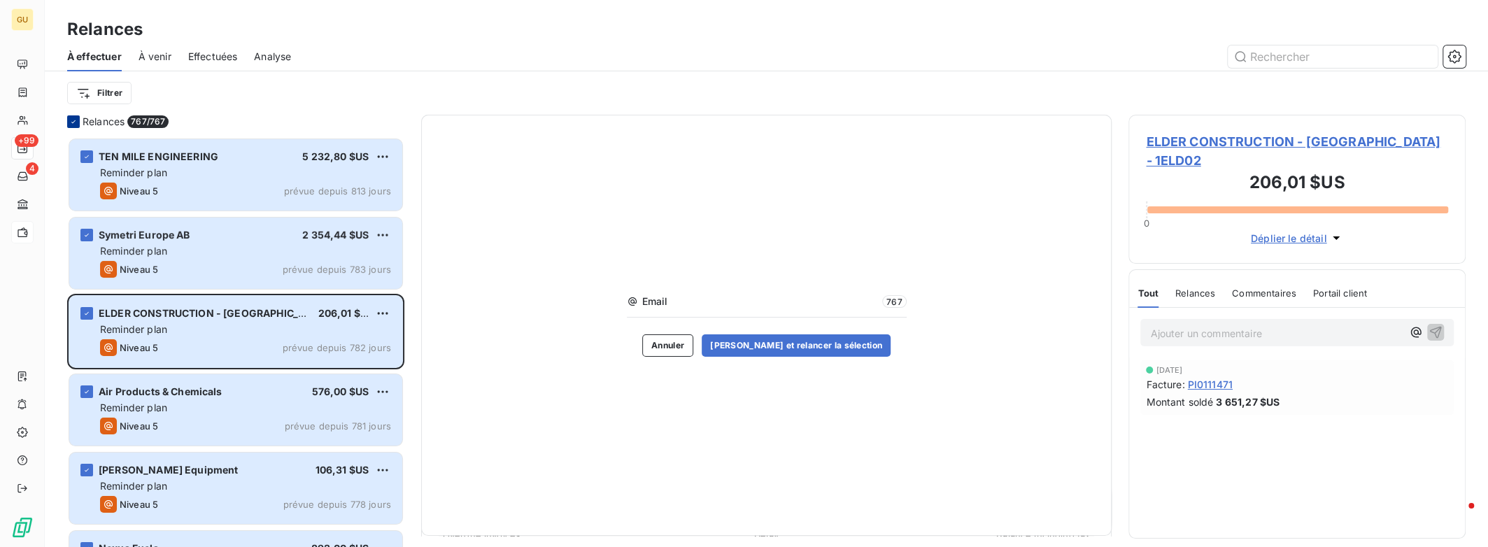
click at [74, 118] on icon at bounding box center [73, 122] width 8 height 8
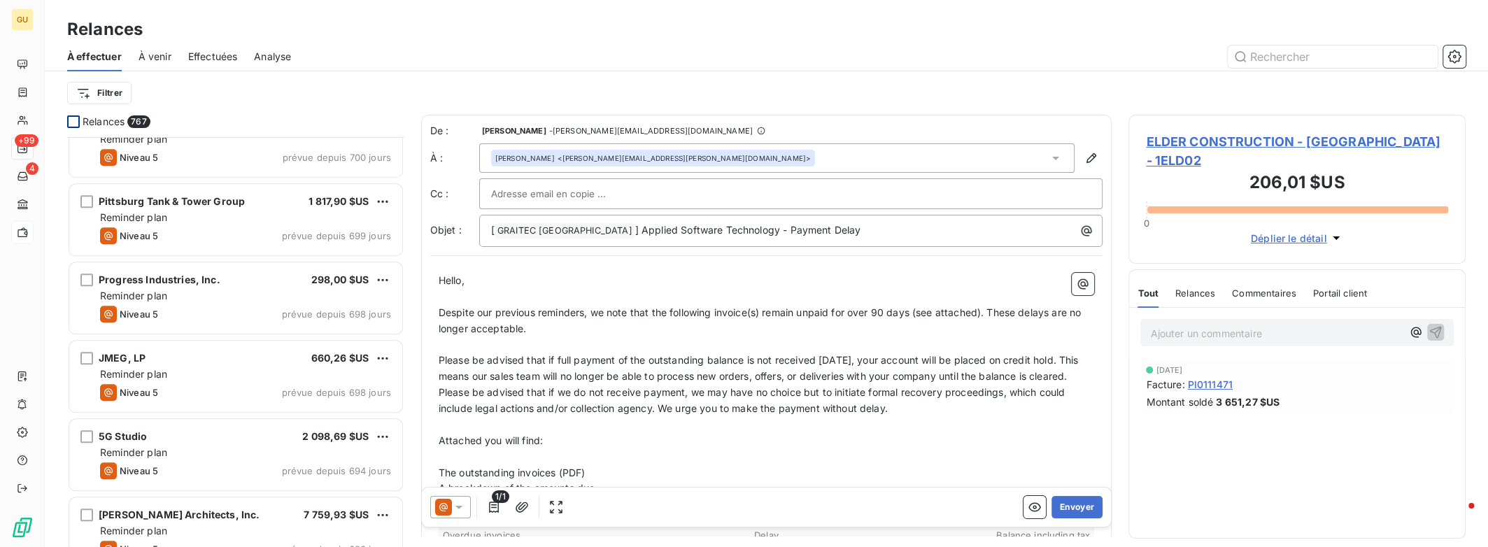
scroll to position [1306, 0]
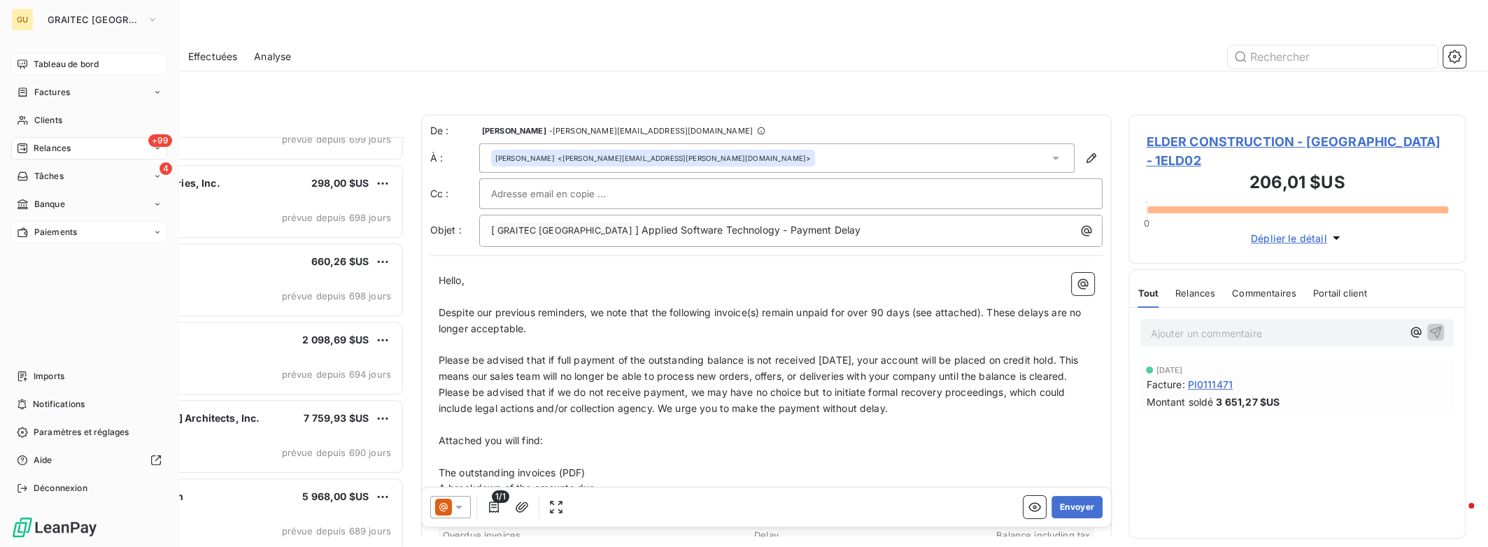
click at [54, 66] on span "Tableau de bord" at bounding box center [66, 64] width 65 height 13
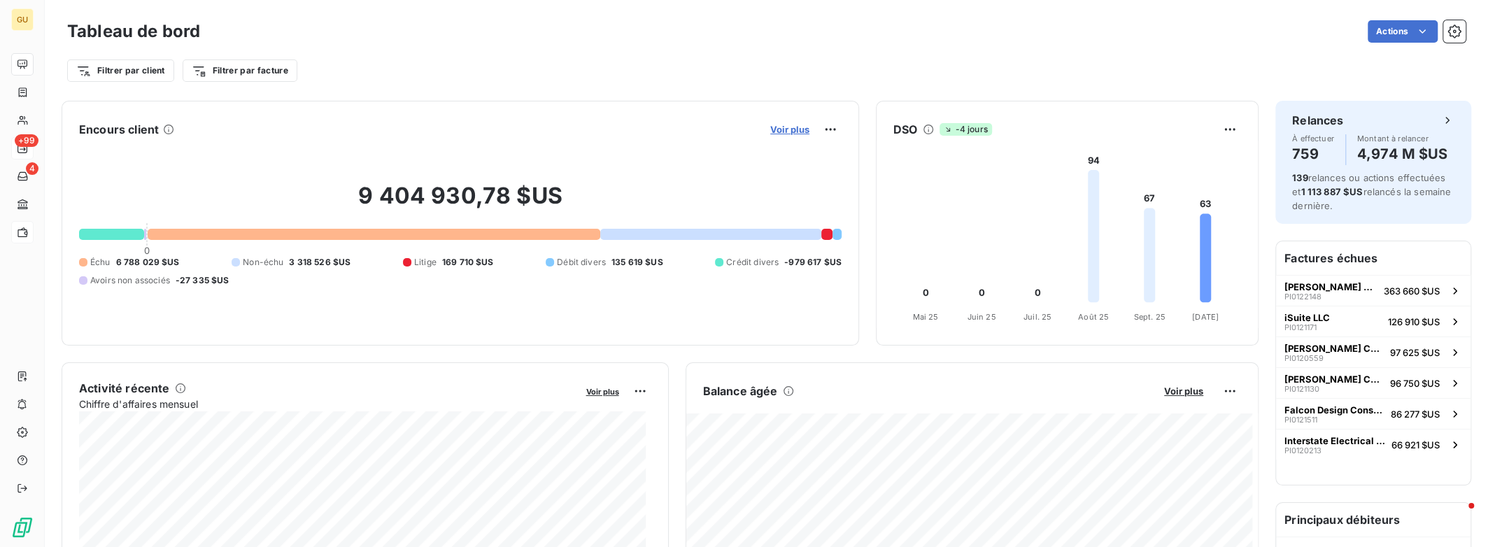
click at [784, 127] on span "Voir plus" at bounding box center [789, 129] width 39 height 11
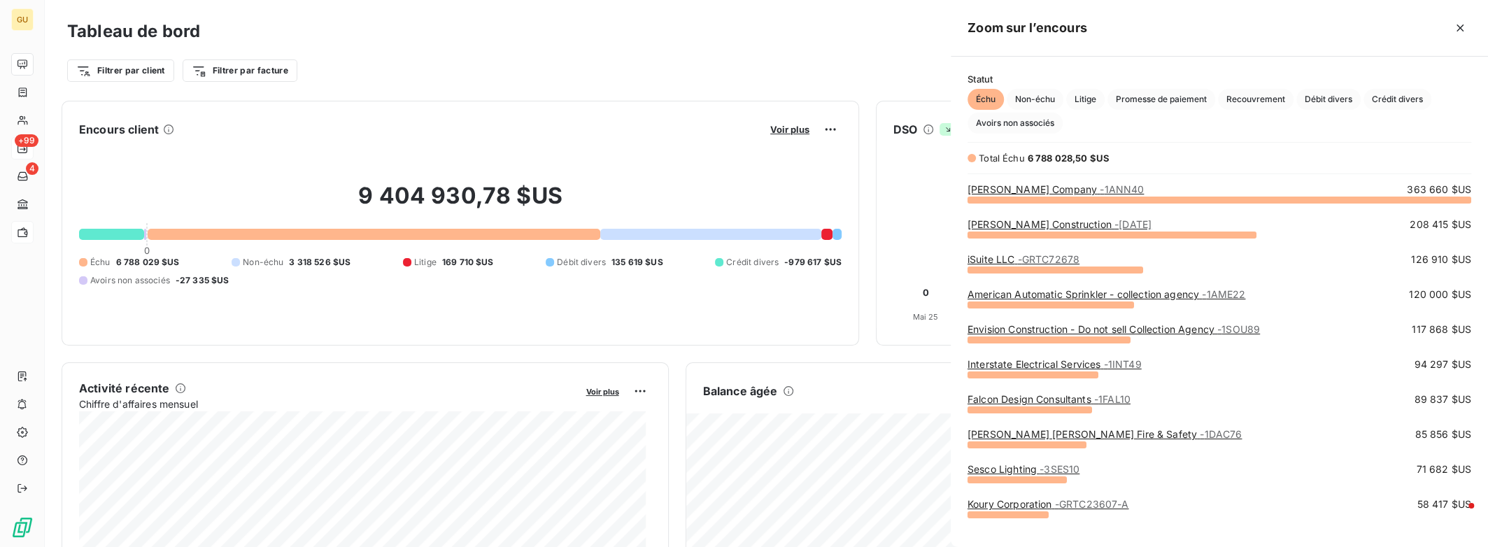
scroll to position [338, 526]
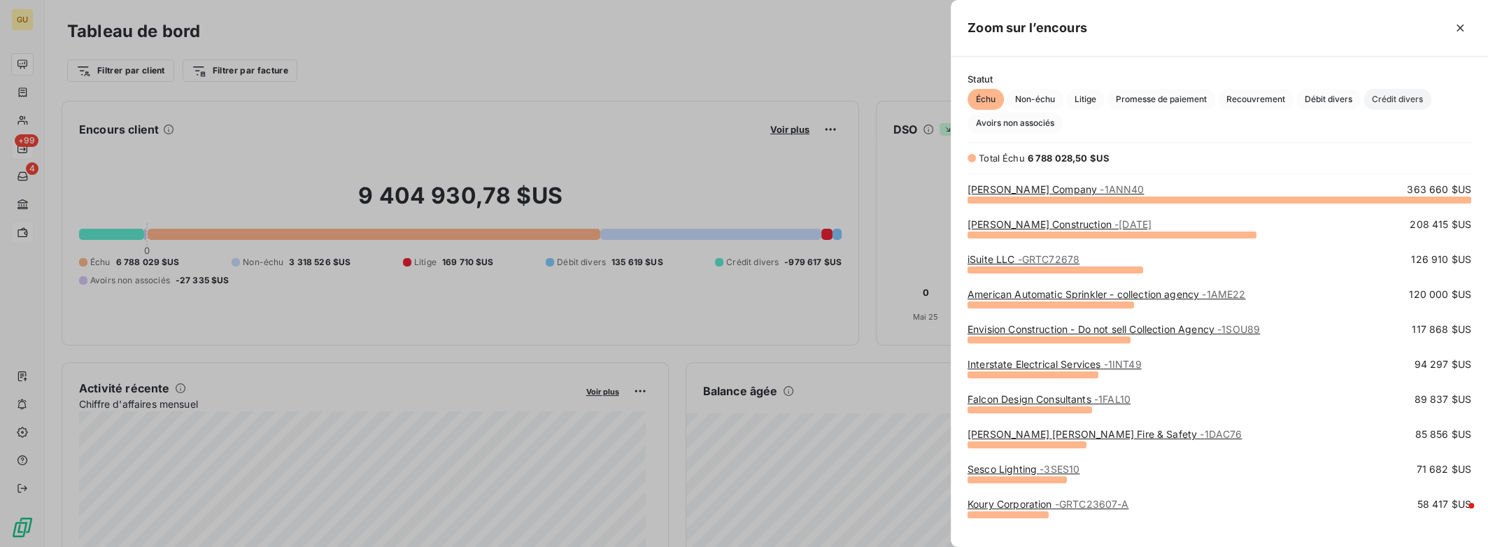
click at [1402, 102] on span "Crédit divers" at bounding box center [1398, 99] width 68 height 21
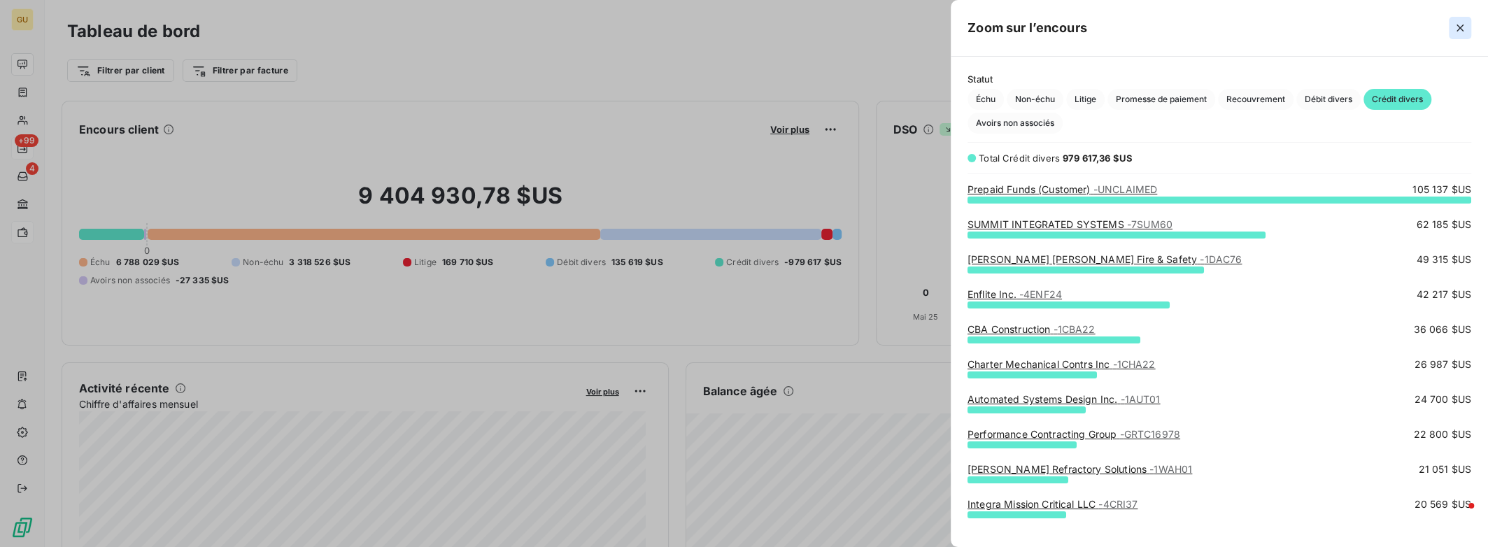
click at [1460, 29] on icon "button" at bounding box center [1460, 28] width 14 height 14
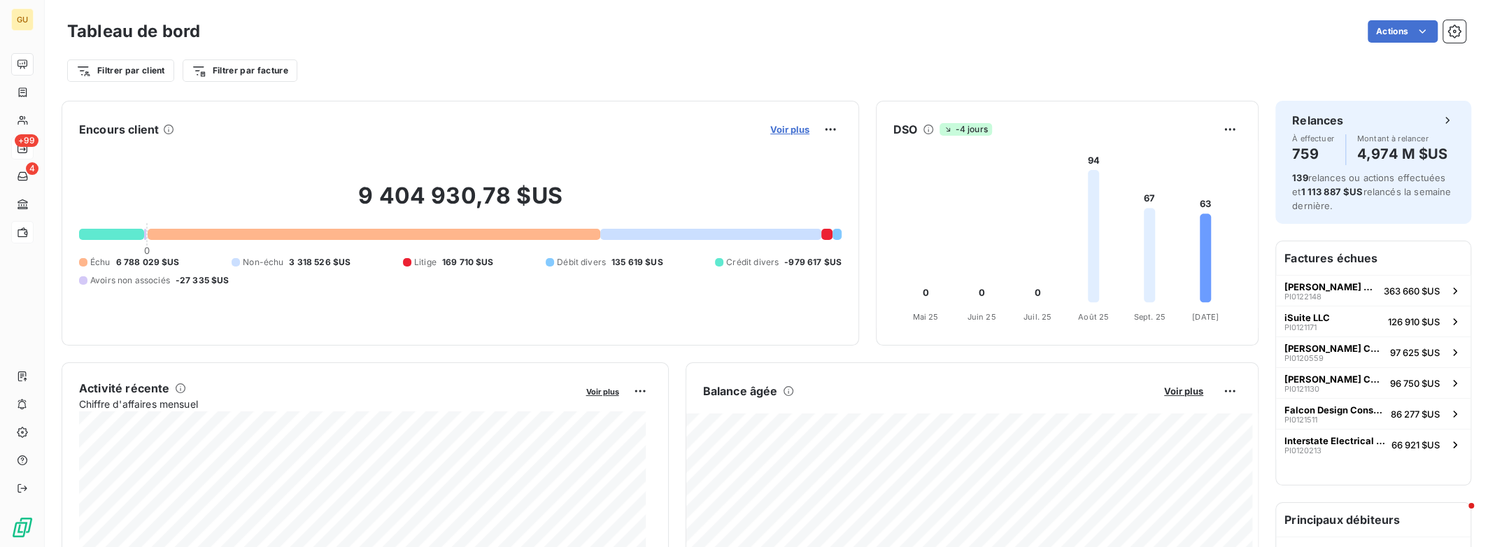
click at [783, 129] on span "Voir plus" at bounding box center [789, 129] width 39 height 11
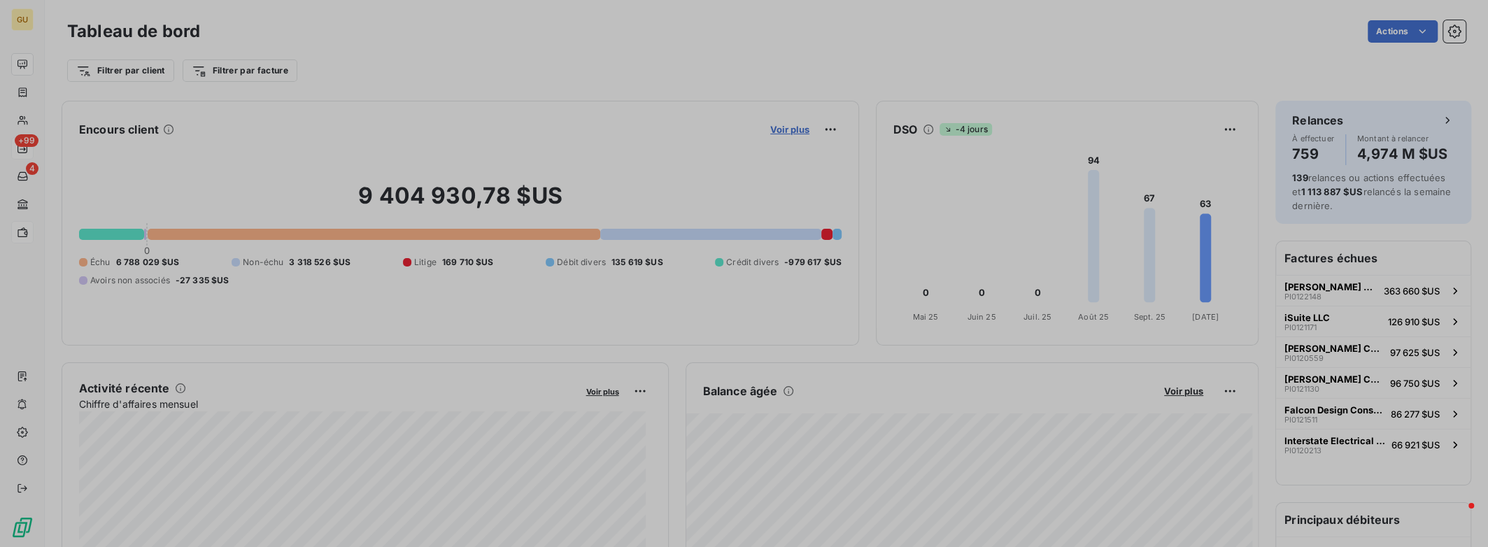
scroll to position [537, 526]
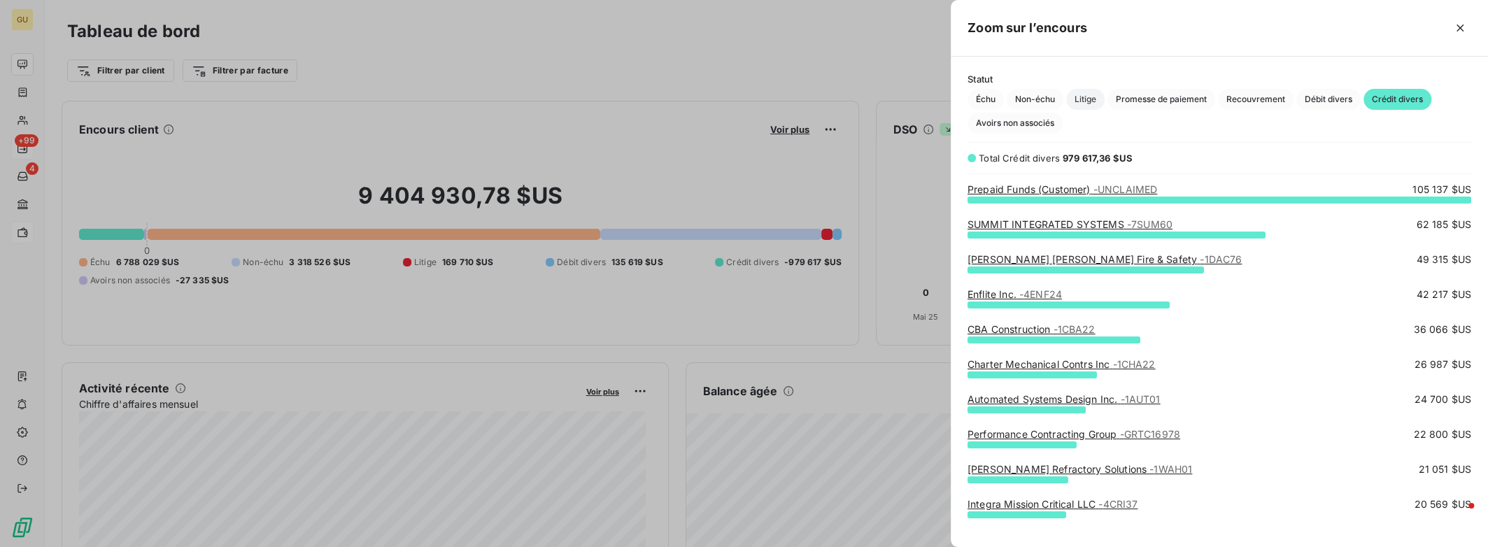
click at [1083, 97] on span "Litige" at bounding box center [1085, 99] width 38 height 21
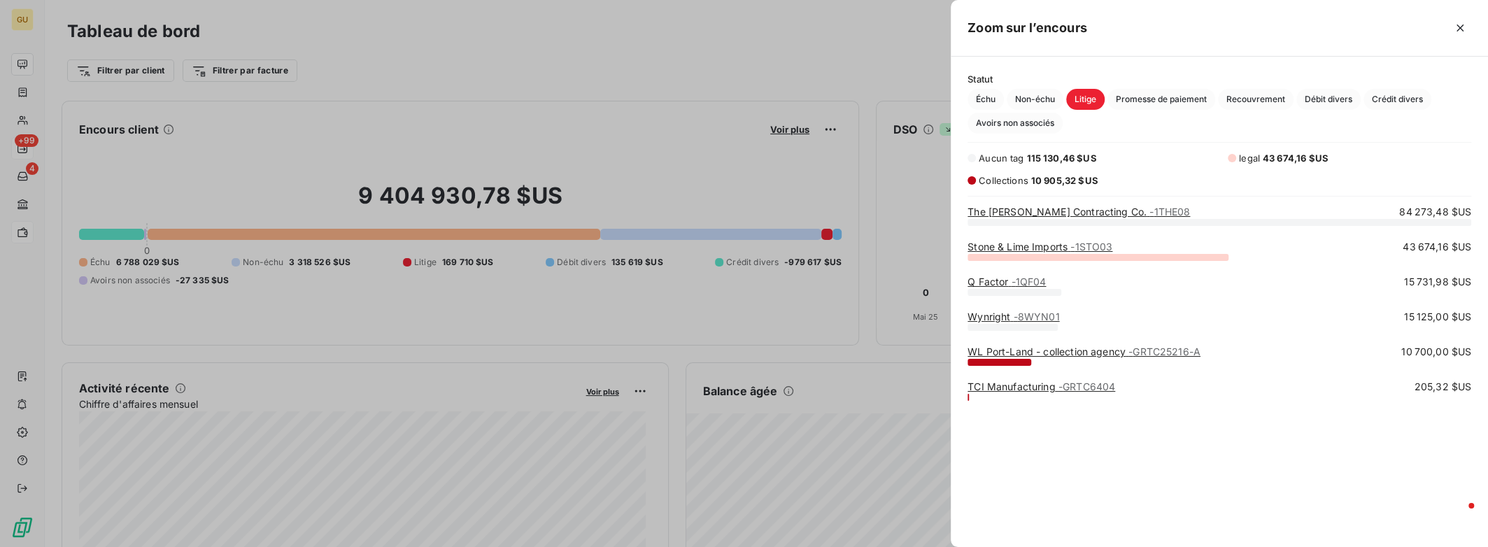
scroll to position [315, 526]
click at [1096, 210] on link "The [PERSON_NAME] Contracting Co. - 1THE08" at bounding box center [1079, 212] width 223 height 12
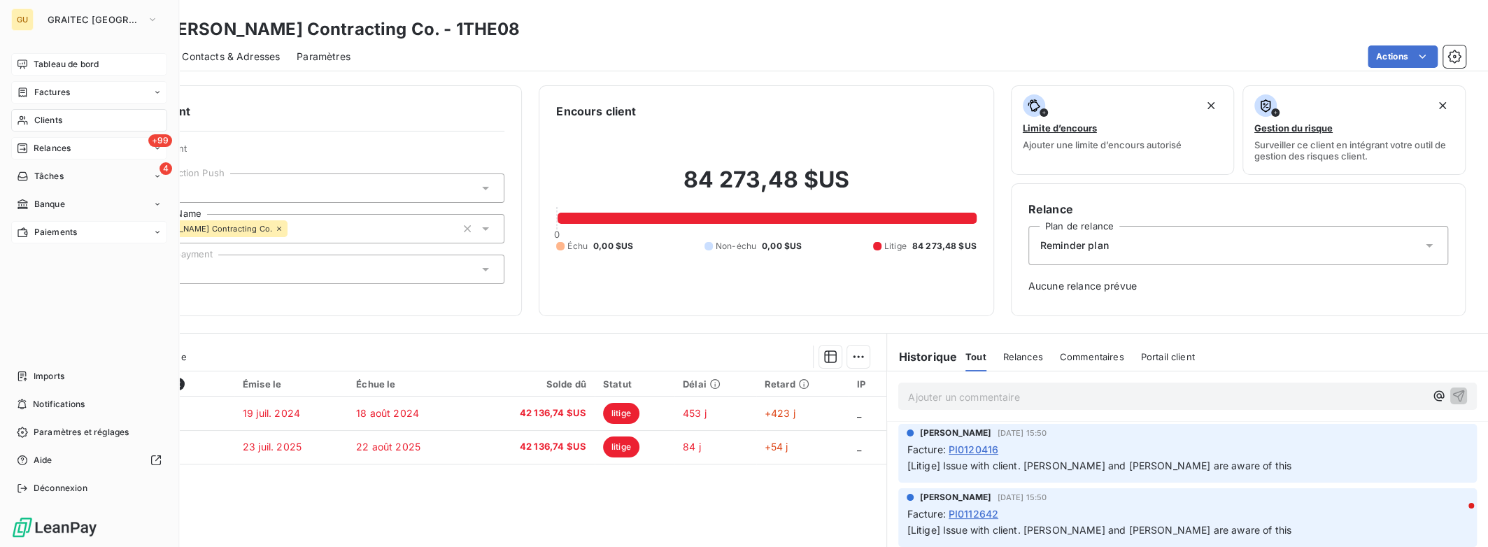
click at [85, 90] on div "Factures" at bounding box center [89, 92] width 156 height 22
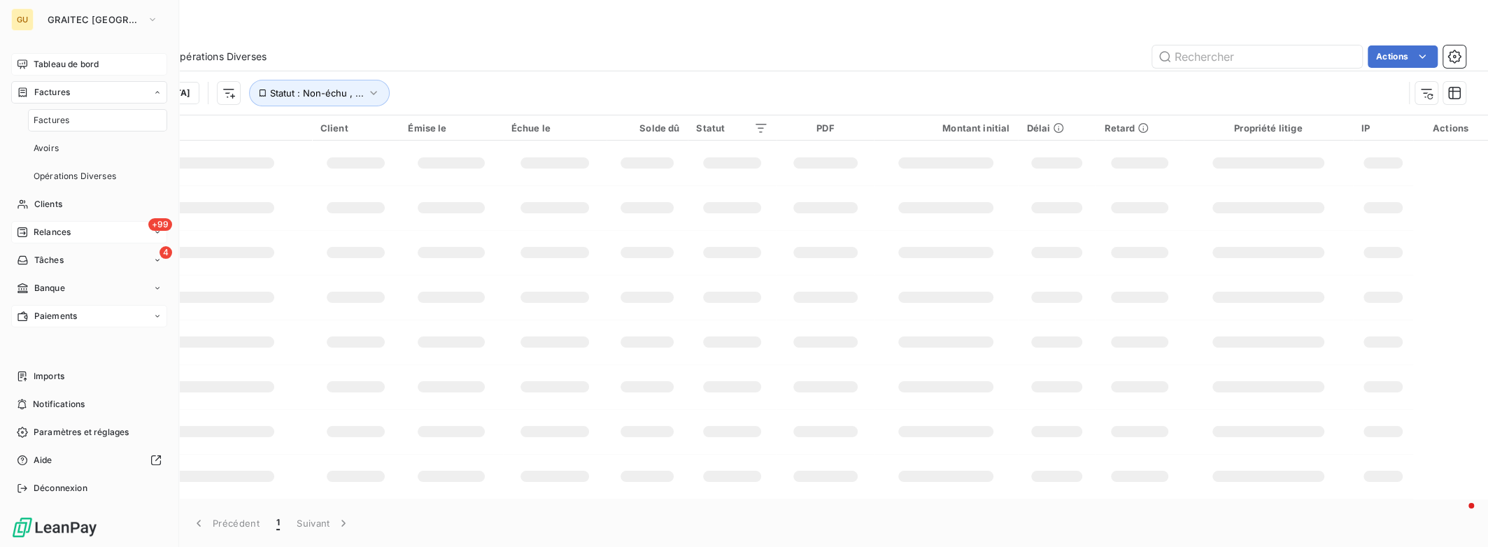
click at [85, 226] on div "+99 Relances" at bounding box center [89, 232] width 156 height 22
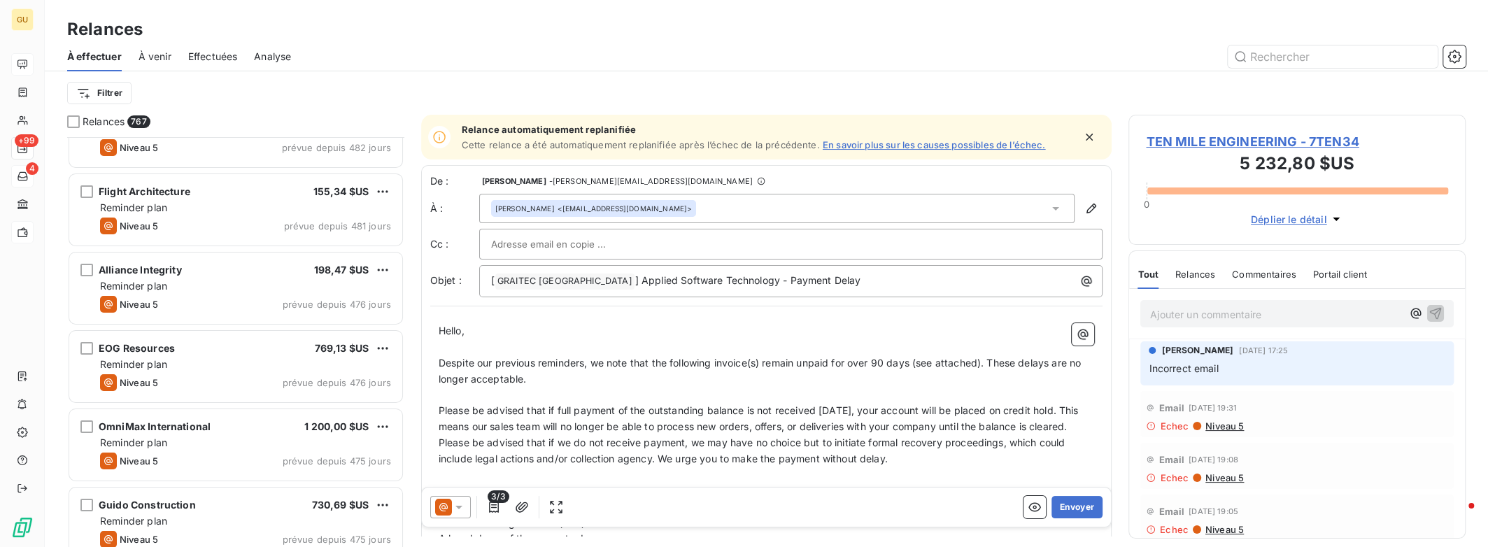
scroll to position [8573, 0]
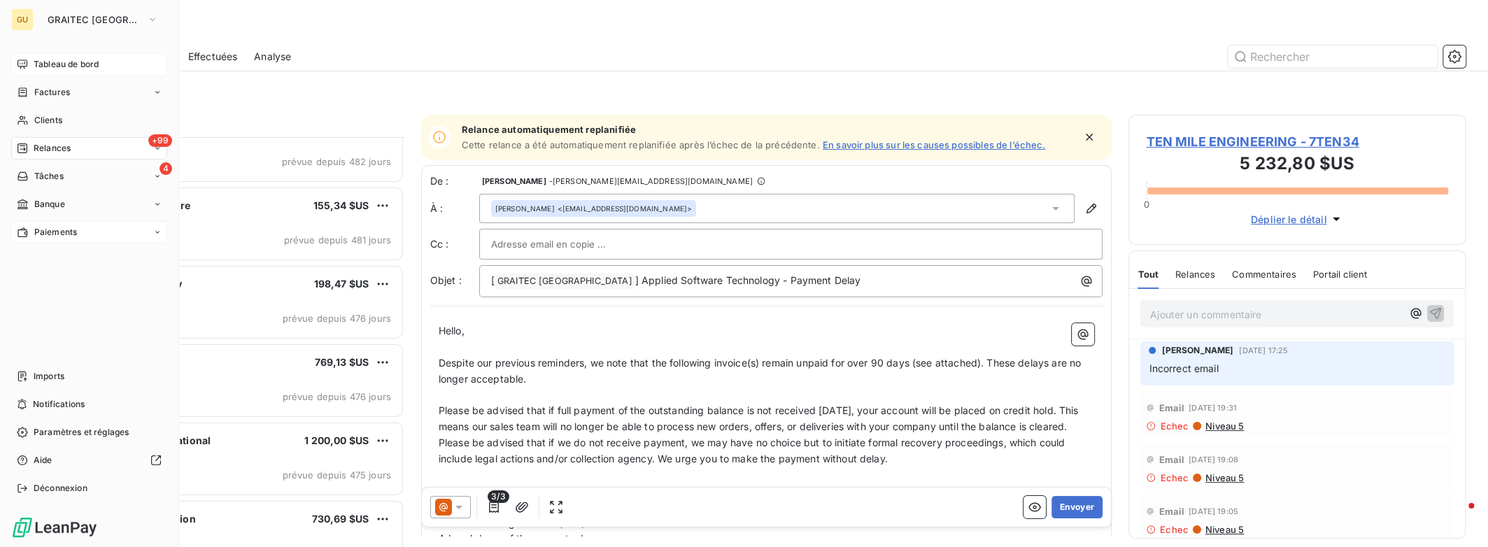
click at [61, 232] on span "Paiements" at bounding box center [55, 232] width 43 height 13
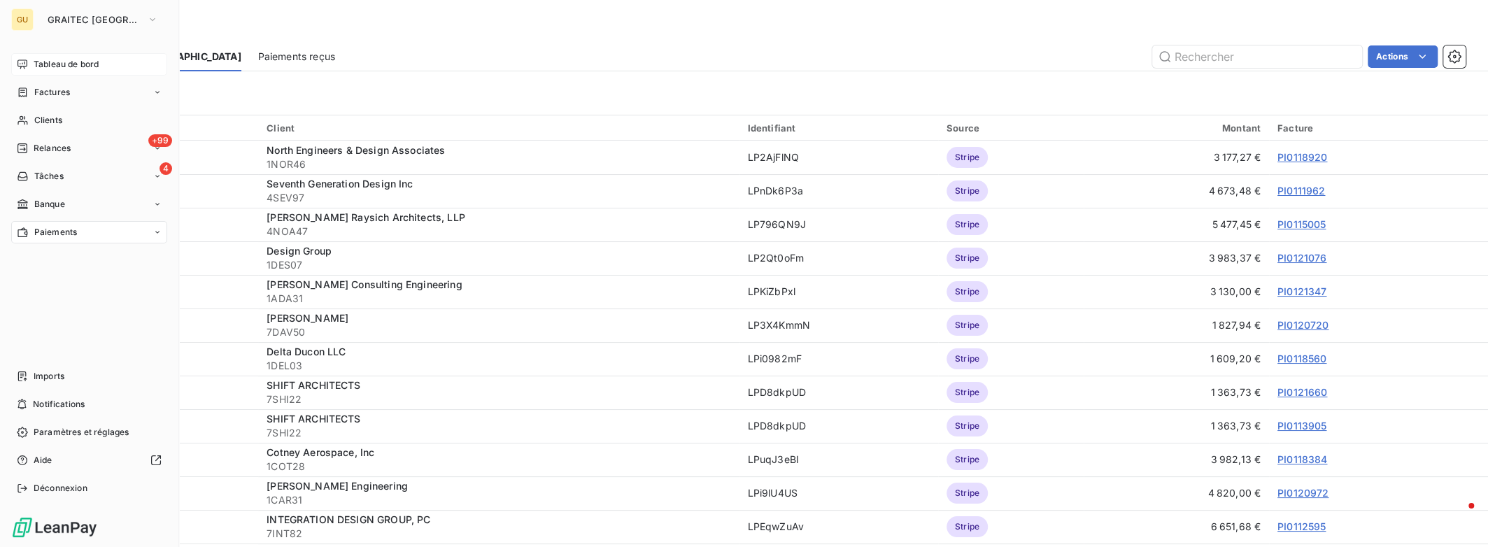
click at [68, 150] on span "Relances" at bounding box center [52, 148] width 37 height 13
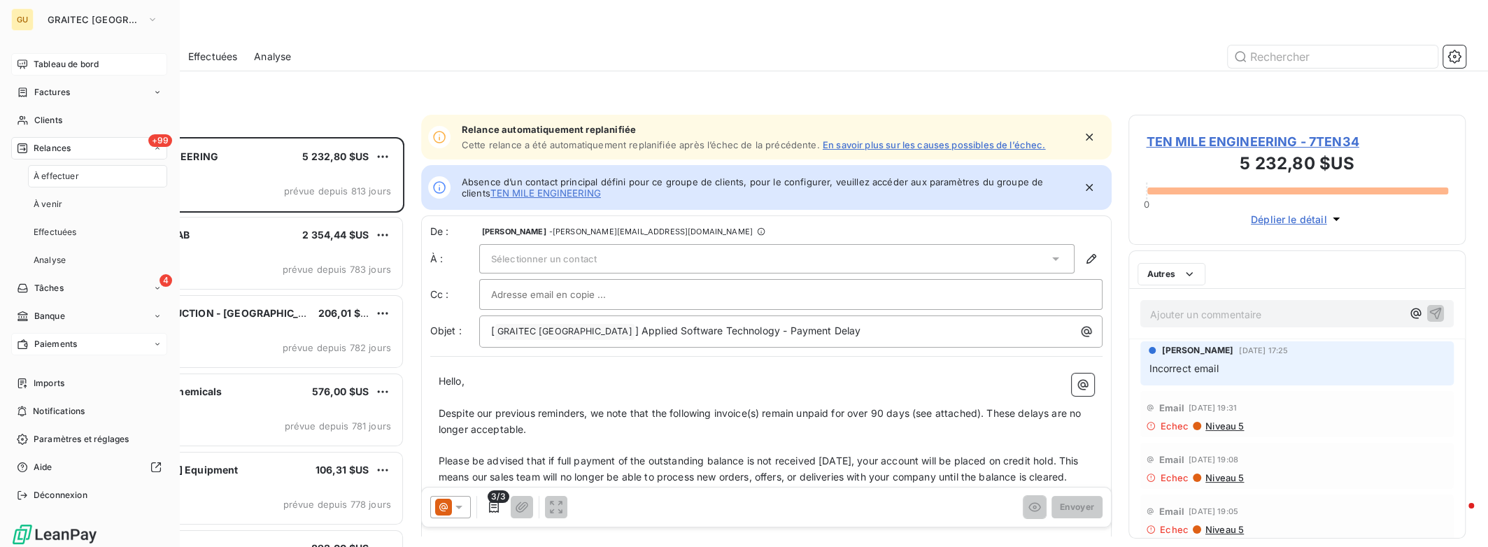
scroll to position [400, 326]
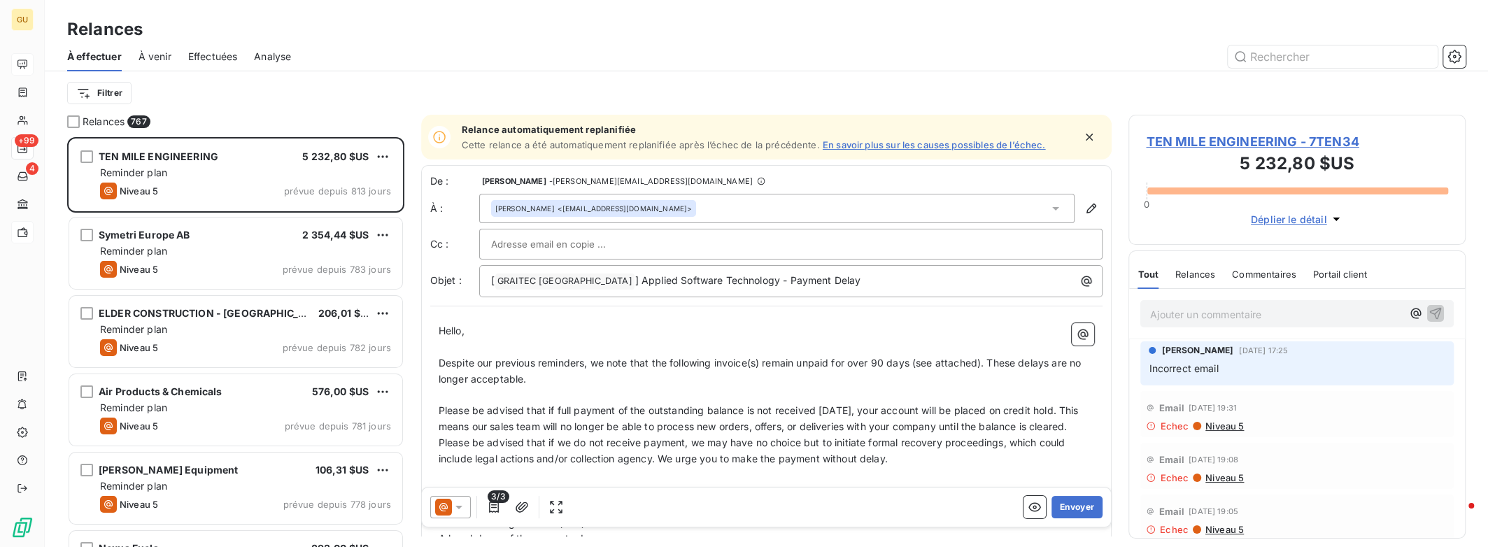
click at [228, 60] on span "Effectuées" at bounding box center [213, 57] width 50 height 14
